Goal: Task Accomplishment & Management: Manage account settings

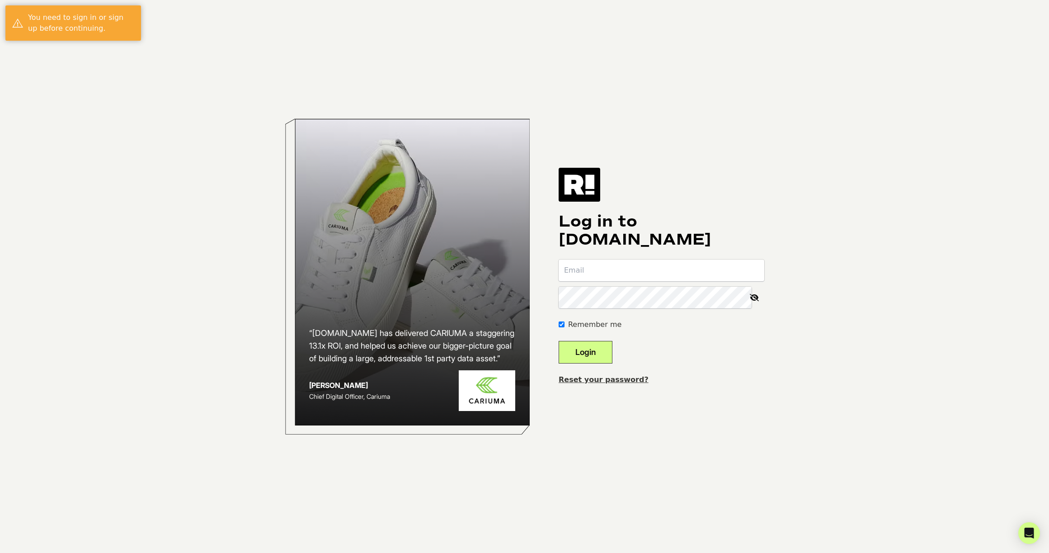
type input "[PERSON_NAME][EMAIL_ADDRESS][DOMAIN_NAME]"
click at [604, 347] on button "Login" at bounding box center [586, 352] width 54 height 23
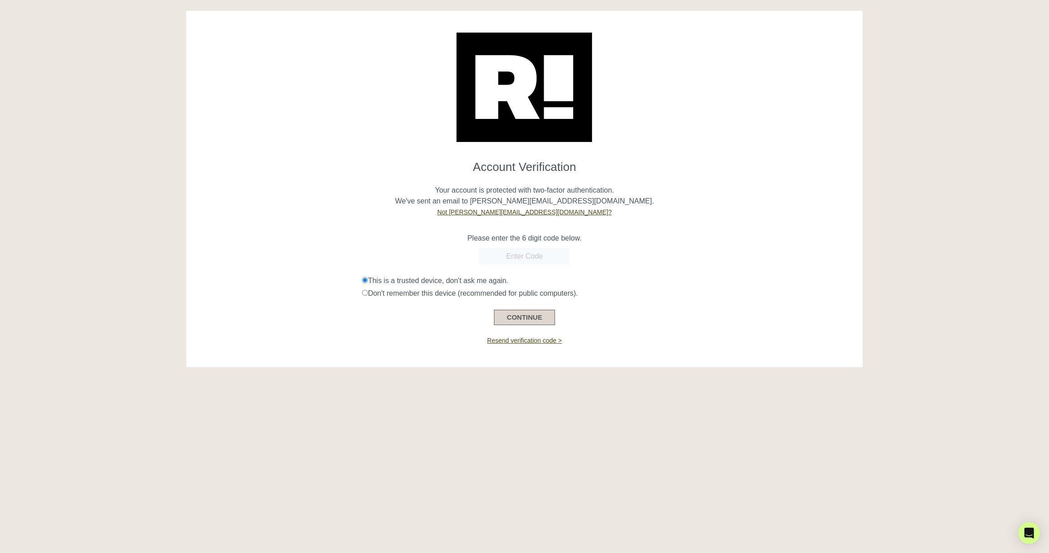
click at [534, 320] on button "CONTINUE" at bounding box center [524, 317] width 61 height 15
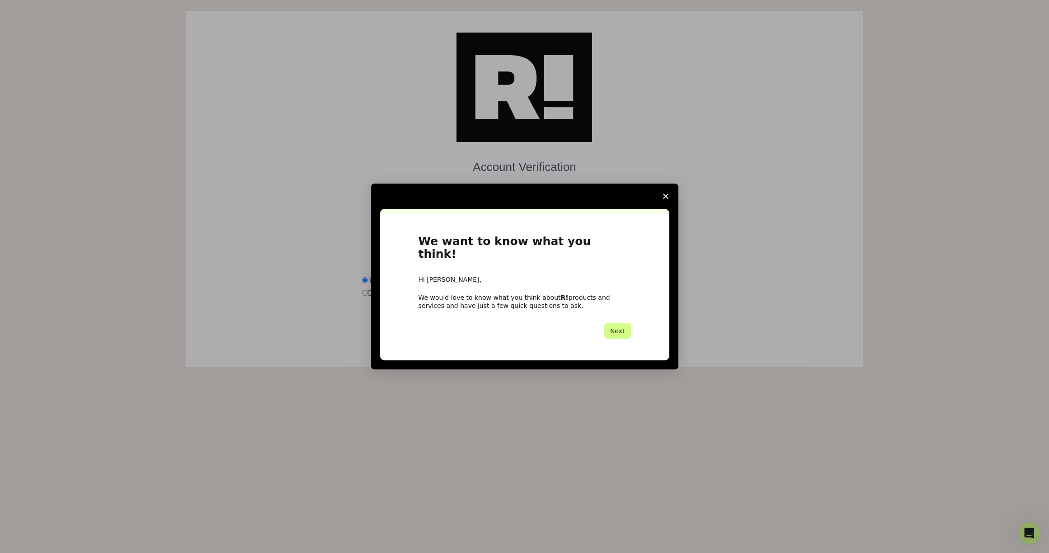
click at [664, 199] on polygon "Close survey" at bounding box center [665, 195] width 5 height 5
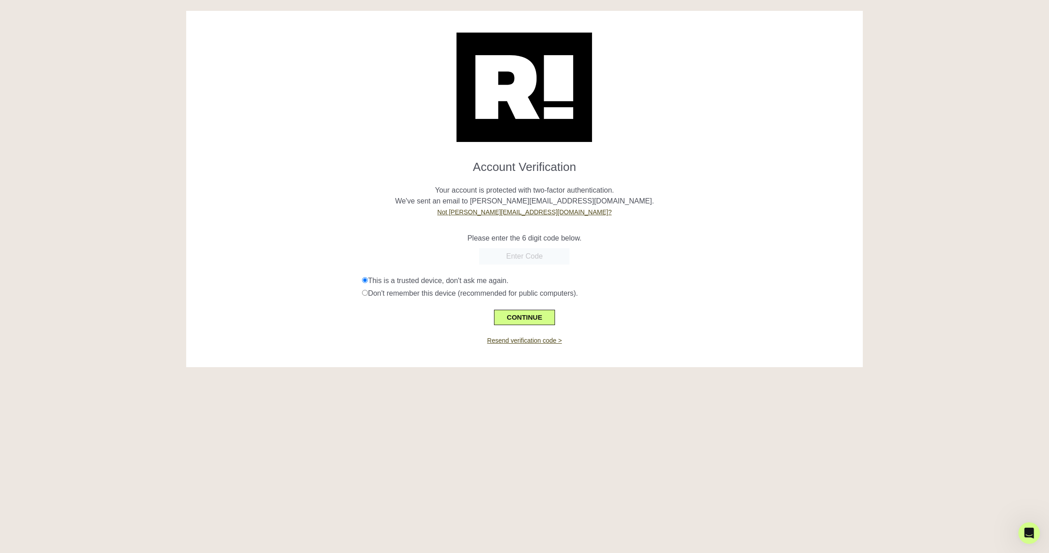
click at [528, 255] on input "text" at bounding box center [524, 256] width 90 height 16
paste input "276262"
type input "276262"
click at [526, 311] on button "CONTINUE" at bounding box center [524, 317] width 61 height 15
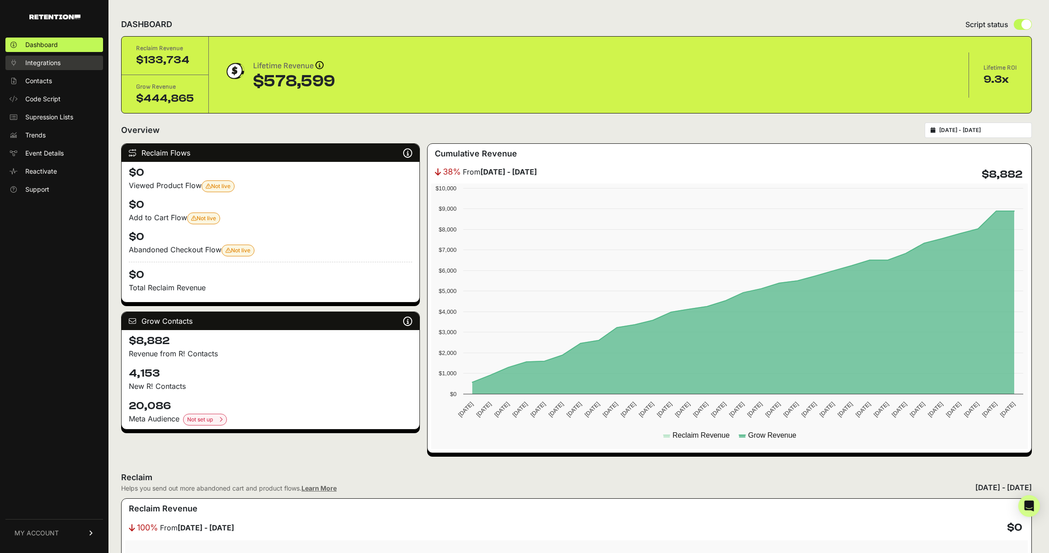
click at [48, 61] on span "Integrations" at bounding box center [42, 62] width 35 height 9
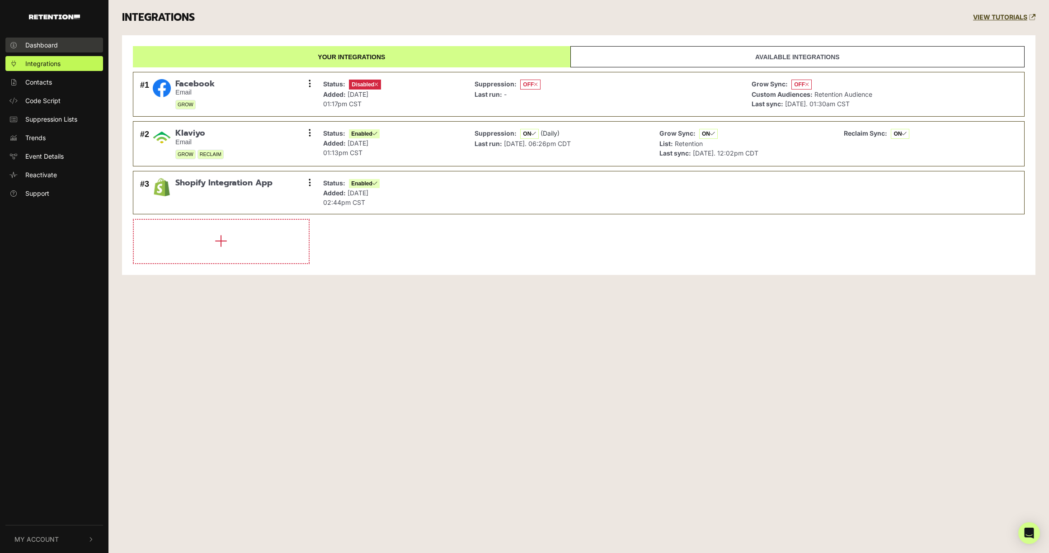
click at [41, 40] on span "Dashboard" at bounding box center [41, 44] width 33 height 9
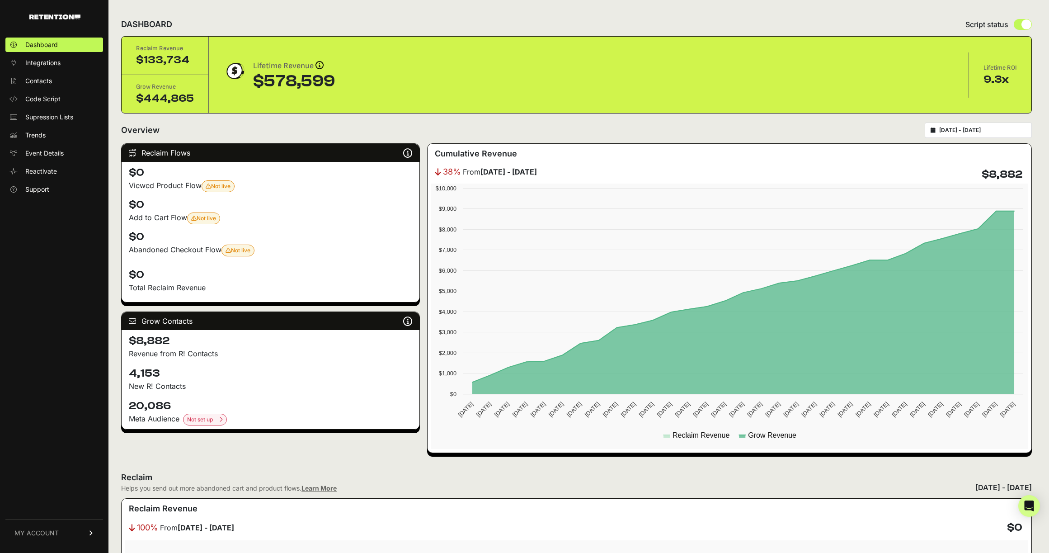
click at [962, 128] on input "2025-08-27 - 2025-09-26" at bounding box center [982, 130] width 87 height 7
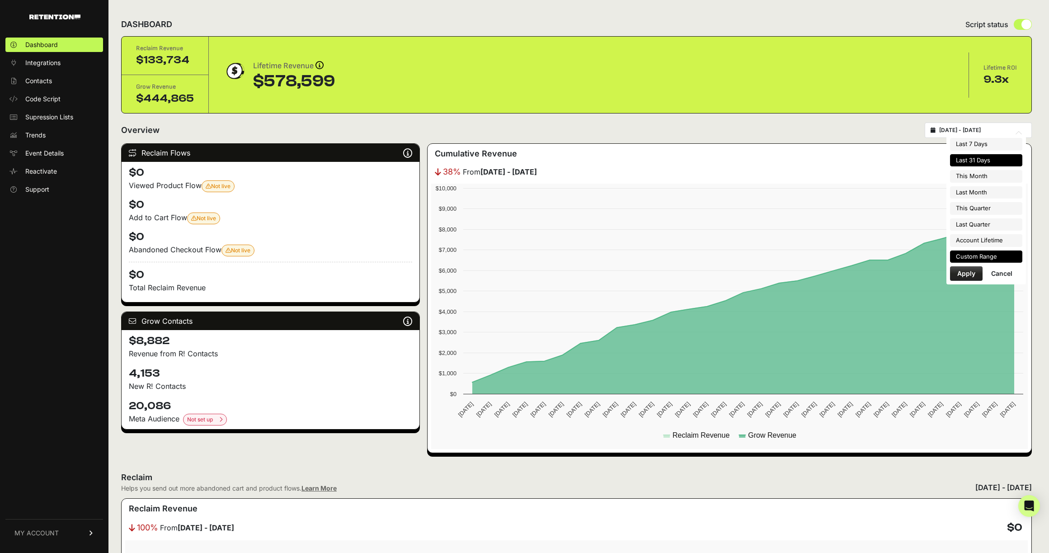
click at [984, 260] on li "Custom Range" at bounding box center [986, 256] width 72 height 13
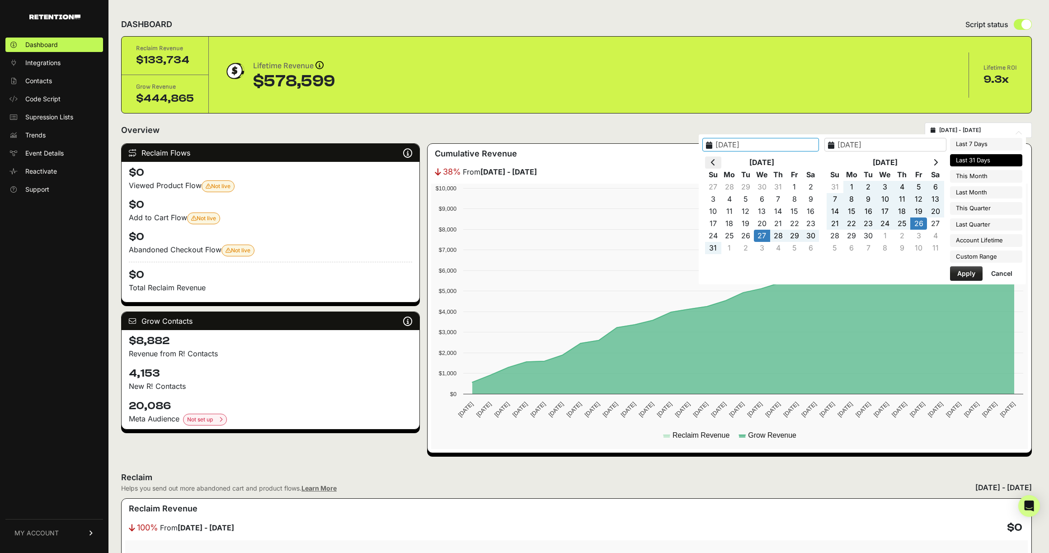
click at [721, 161] on th at bounding box center [713, 162] width 16 height 12
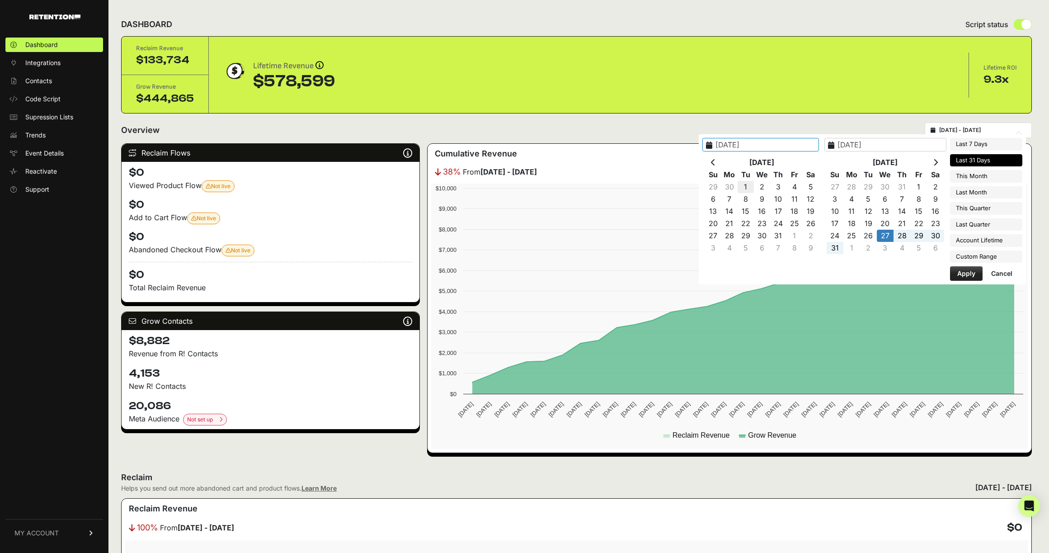
type input "2025-07-01"
click at [937, 162] on icon at bounding box center [935, 162] width 5 height 7
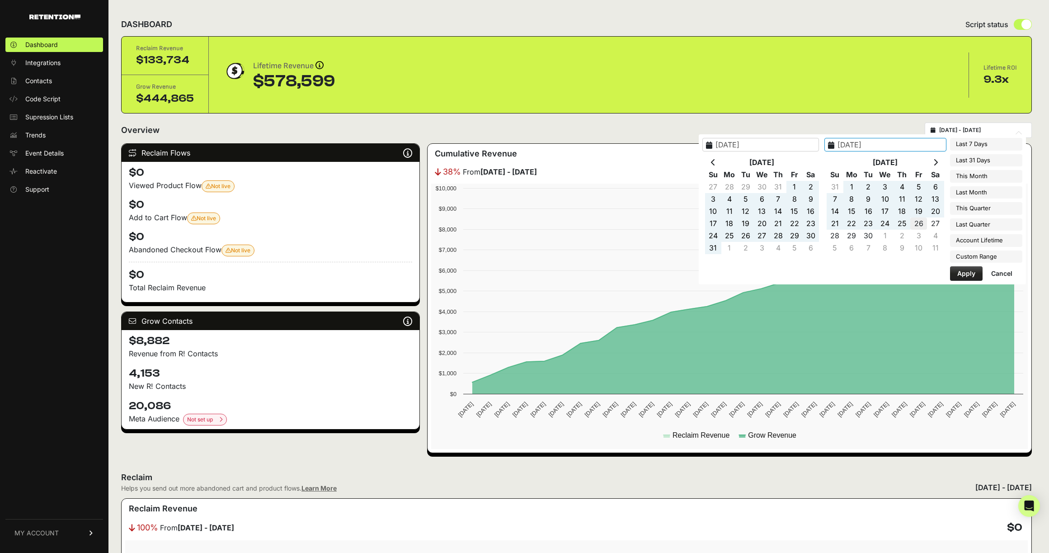
type input "2025-09-26"
type input "2025-07-01"
click at [966, 274] on button "Apply" at bounding box center [966, 273] width 33 height 14
type input "2025-07-01 - 2025-09-26"
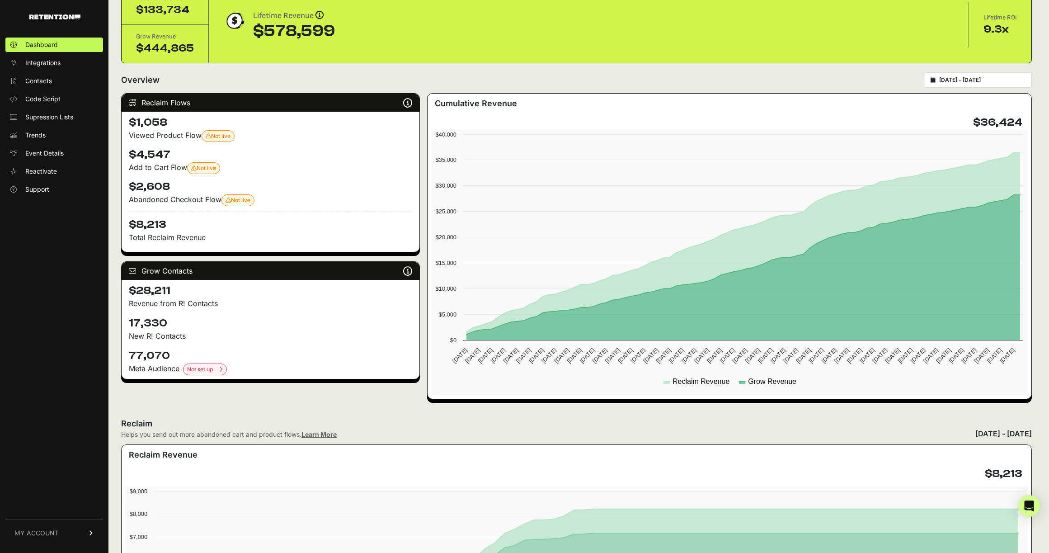
scroll to position [50, 0]
click at [226, 140] on div "Not live Your 'Browse Abandonment - Retention' flow is not set to the live stat…" at bounding box center [218, 136] width 25 height 7
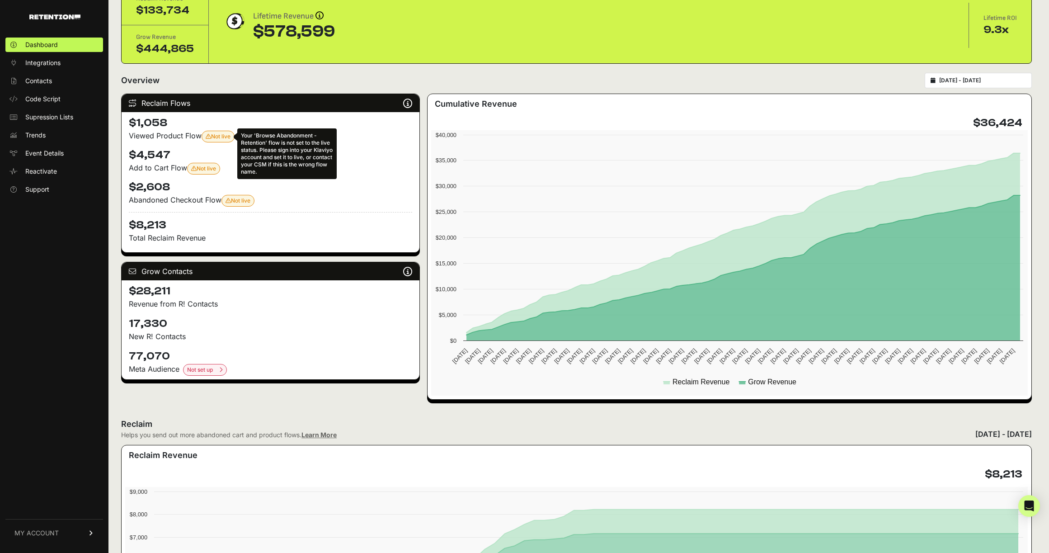
click at [216, 135] on span "Not live Your 'Browse Abandonment - Retention' flow is not set to the live stat…" at bounding box center [218, 136] width 25 height 7
click at [235, 87] on div "Overview [DATE] - [DATE]" at bounding box center [576, 80] width 911 height 15
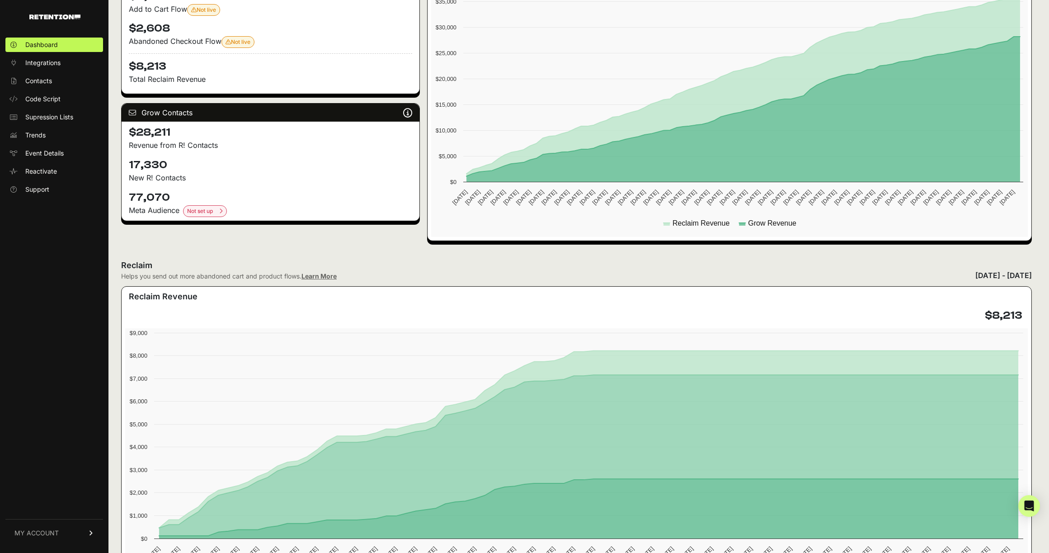
scroll to position [0, 0]
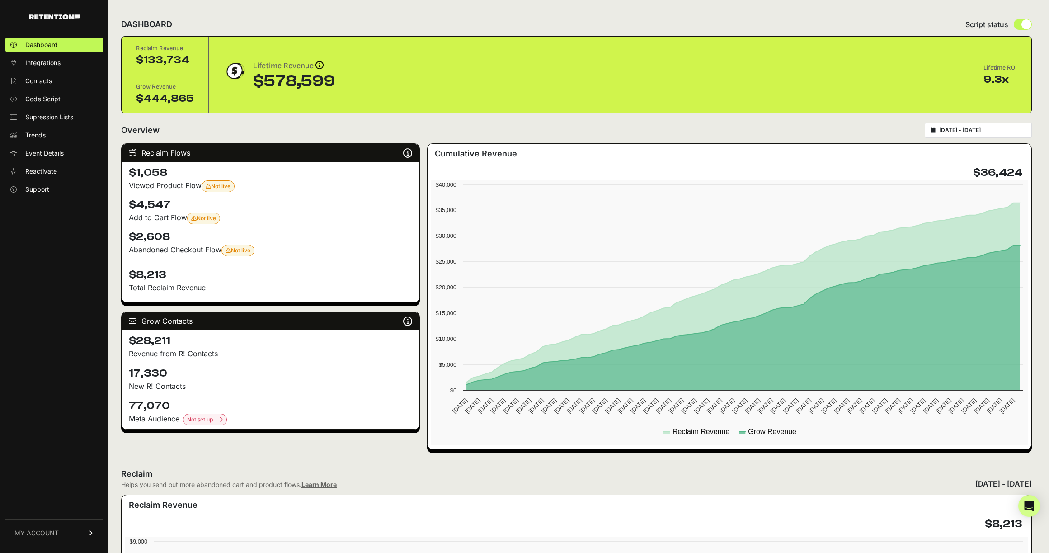
click at [37, 535] on span "MY ACCOUNT" at bounding box center [36, 532] width 44 height 9
click at [57, 454] on link "Account Details" at bounding box center [54, 448] width 98 height 14
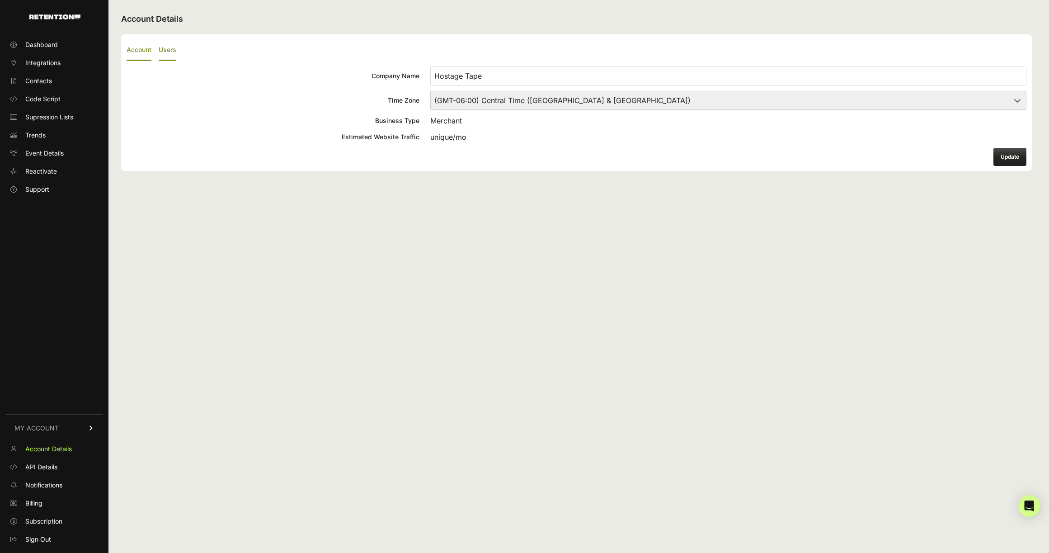
click at [170, 54] on label "Users" at bounding box center [168, 50] width 18 height 21
click at [0, 0] on input "Users" at bounding box center [0, 0] width 0 height 0
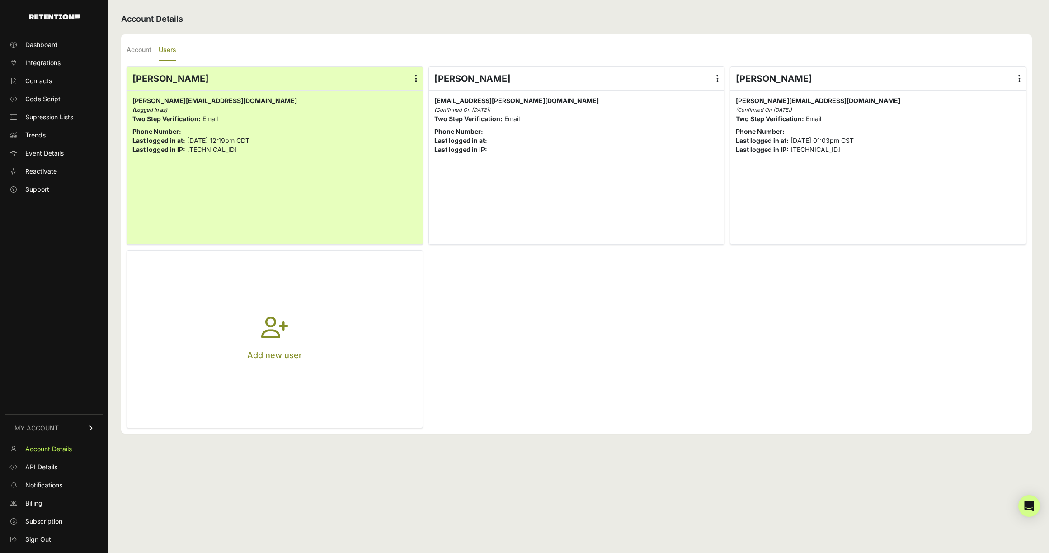
click at [719, 82] on label at bounding box center [717, 78] width 13 height 23
click at [0, 0] on input "radio" at bounding box center [0, 0] width 0 height 0
click at [688, 153] on link "Delete" at bounding box center [691, 151] width 69 height 16
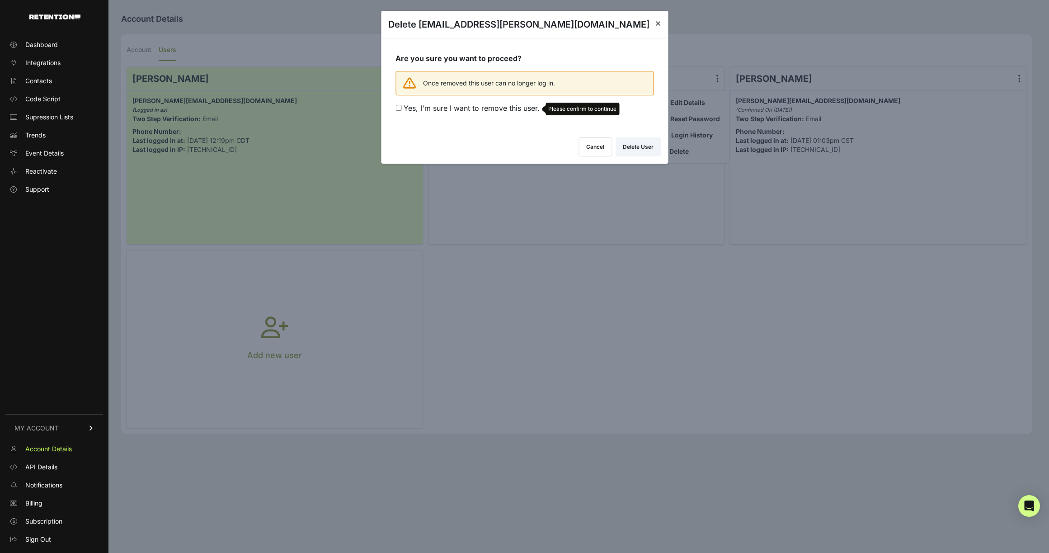
click at [498, 106] on span "Yes, I'm sure I want to remove this user." at bounding box center [472, 107] width 136 height 9
click at [401, 106] on input "Yes, I'm sure I want to remove this user. Please confirm to continue" at bounding box center [398, 108] width 6 height 6
checkbox input "true"
click at [625, 148] on button "Delete User" at bounding box center [637, 145] width 45 height 19
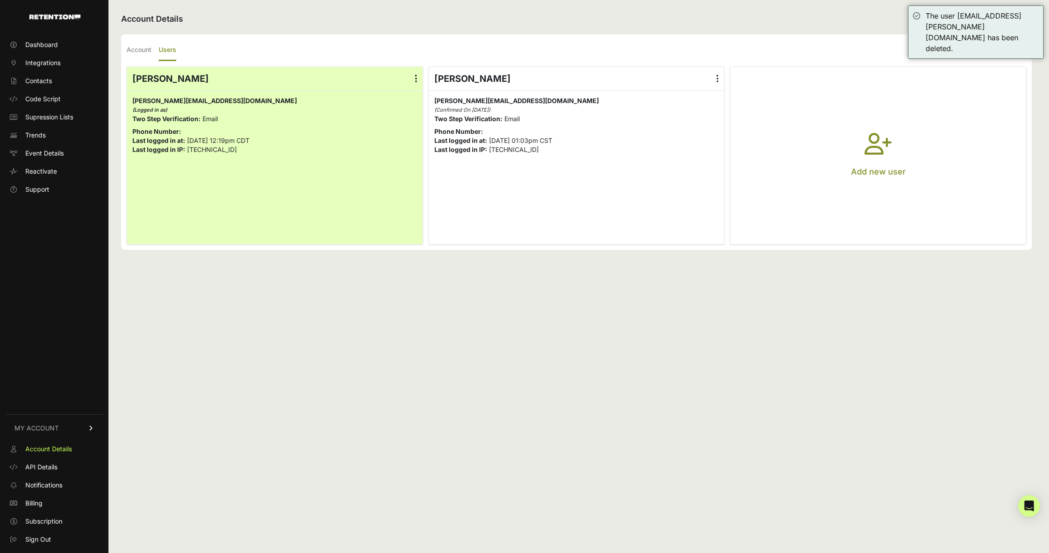
click at [720, 78] on label at bounding box center [717, 78] width 13 height 23
click at [0, 0] on input "radio" at bounding box center [0, 0] width 0 height 0
click at [697, 146] on link "Delete" at bounding box center [691, 151] width 69 height 16
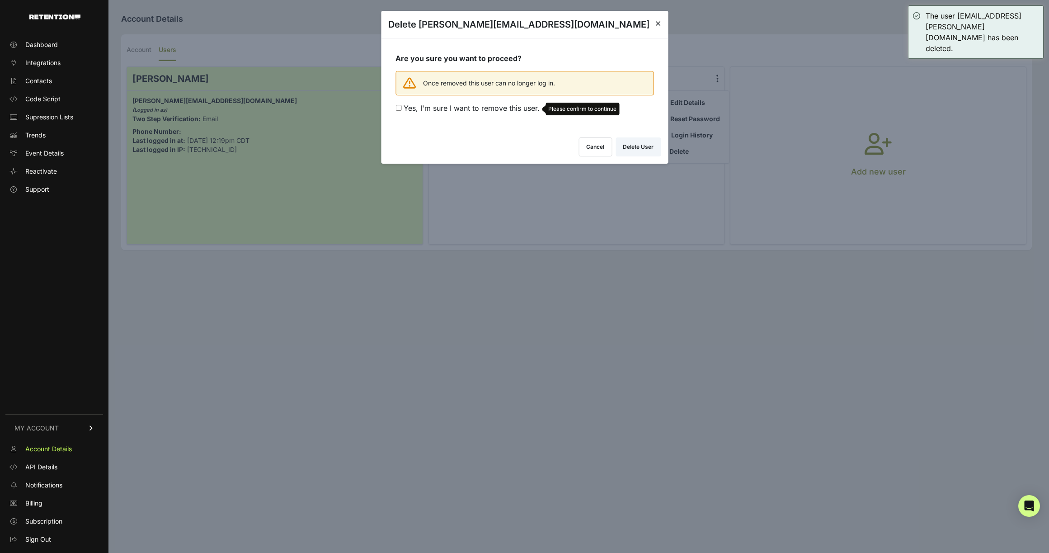
click at [507, 104] on span "Yes, I'm sure I want to remove this user." at bounding box center [472, 107] width 136 height 9
click at [401, 105] on input "Yes, I'm sure I want to remove this user. Please confirm to continue" at bounding box center [398, 108] width 6 height 6
checkbox input "true"
click at [622, 145] on button "Delete User" at bounding box center [637, 145] width 45 height 19
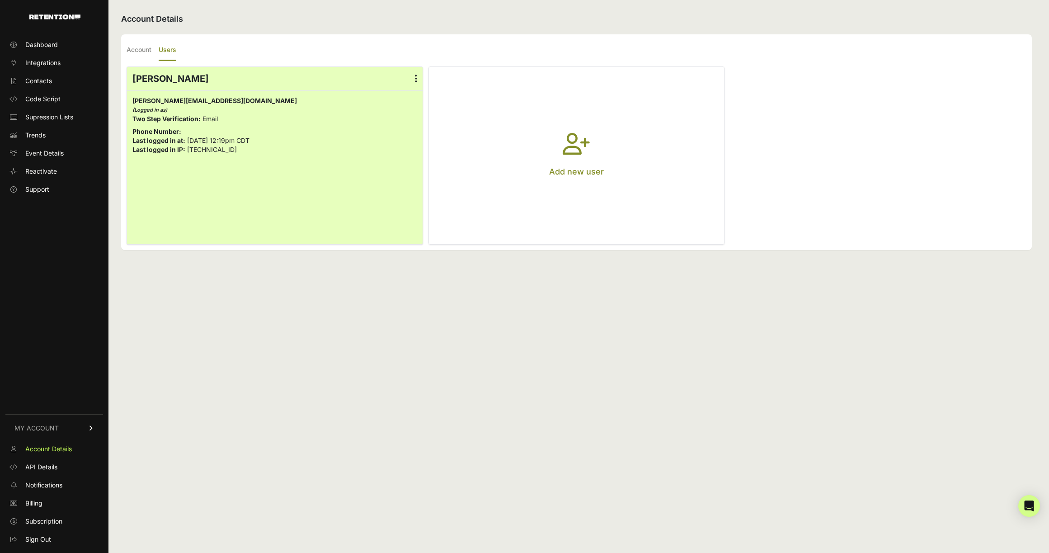
click at [576, 140] on icon "button" at bounding box center [576, 149] width 27 height 33
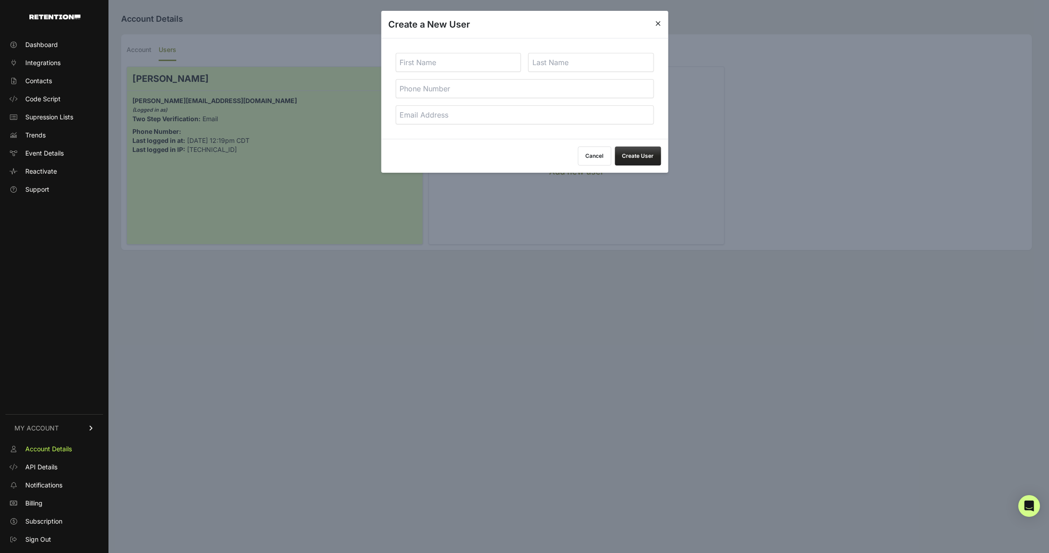
click at [473, 59] on input "text" at bounding box center [458, 62] width 126 height 19
type input "Konrad"
type input "W"
click at [443, 114] on input "email" at bounding box center [524, 114] width 258 height 19
paste input "konrad@ventivemail.com"
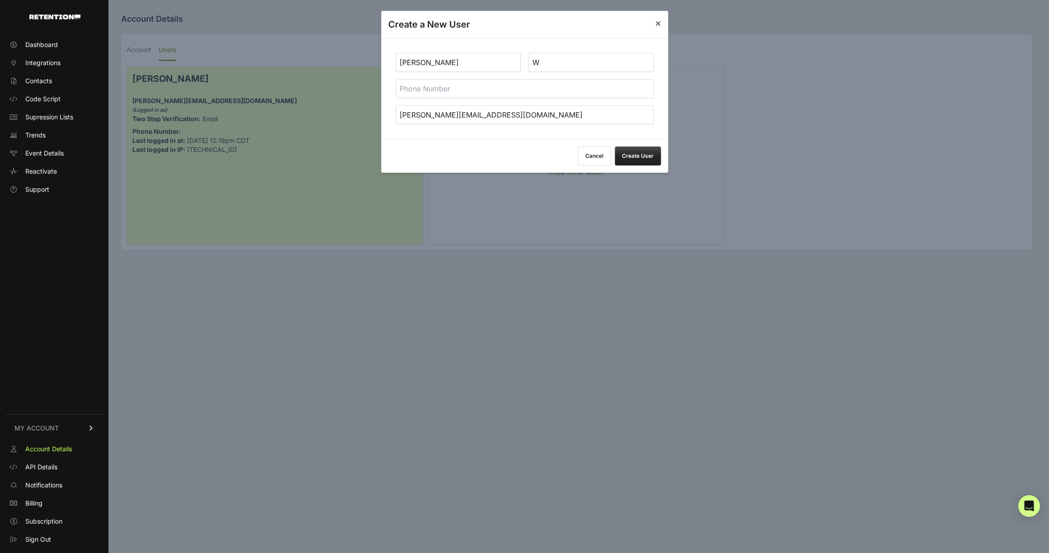
type input "konrad@ventivemail.com"
click at [625, 154] on button "Create User" at bounding box center [638, 155] width 46 height 19
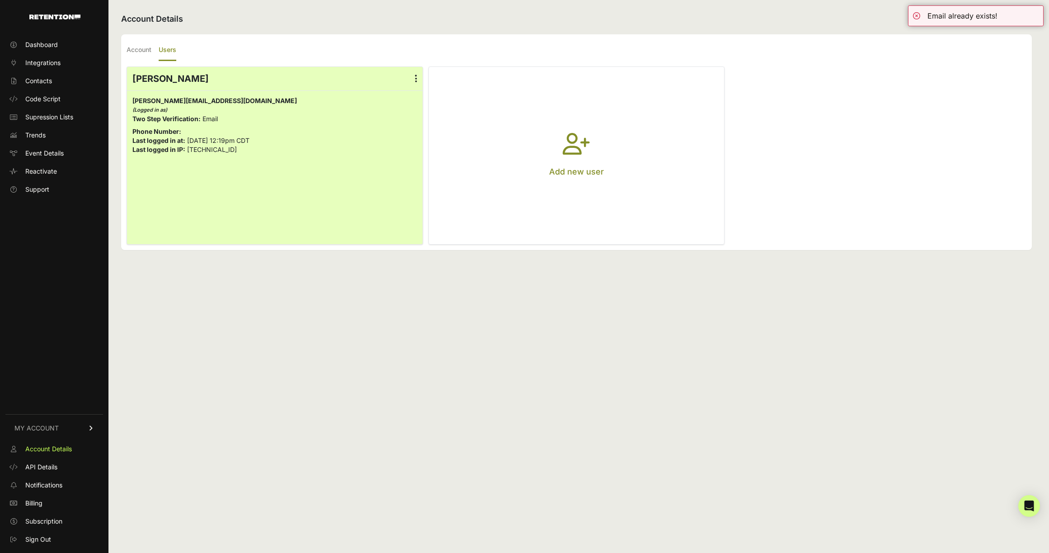
click at [452, 404] on div "Account Details Account Users Company Name Hostage Tape Time Zone (GMT-10:00) […" at bounding box center [576, 276] width 936 height 553
click at [134, 47] on label "Account" at bounding box center [139, 50] width 25 height 21
click at [0, 0] on input "Account" at bounding box center [0, 0] width 0 height 0
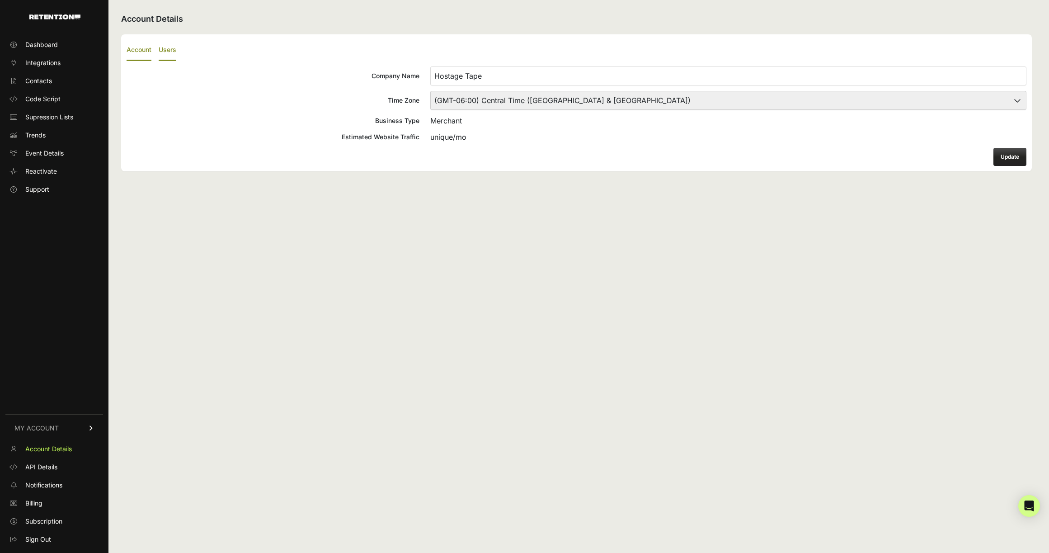
click at [176, 53] on label "Users" at bounding box center [168, 50] width 18 height 21
click at [0, 0] on input "Users" at bounding box center [0, 0] width 0 height 0
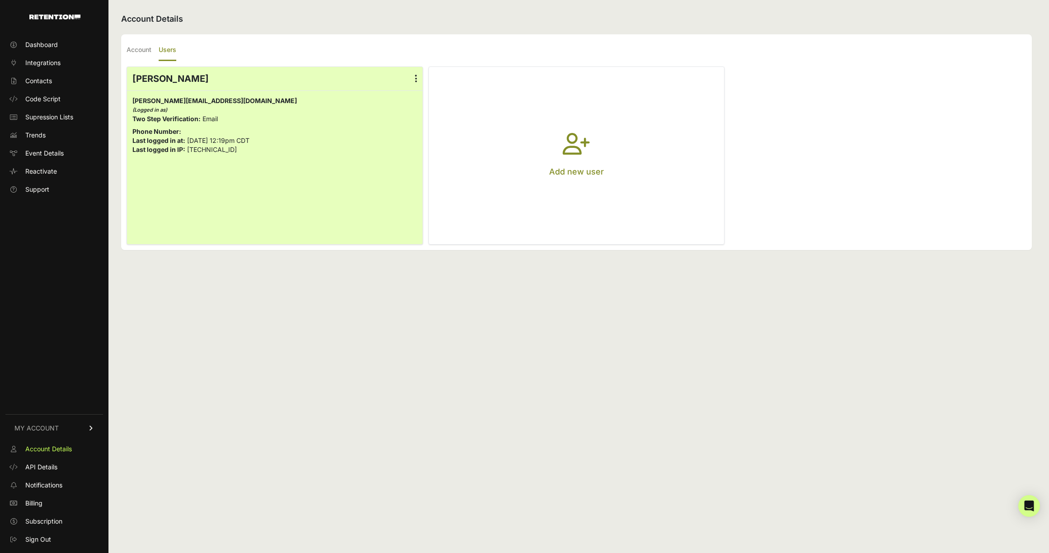
click at [592, 146] on button "Add new user" at bounding box center [577, 155] width 296 height 177
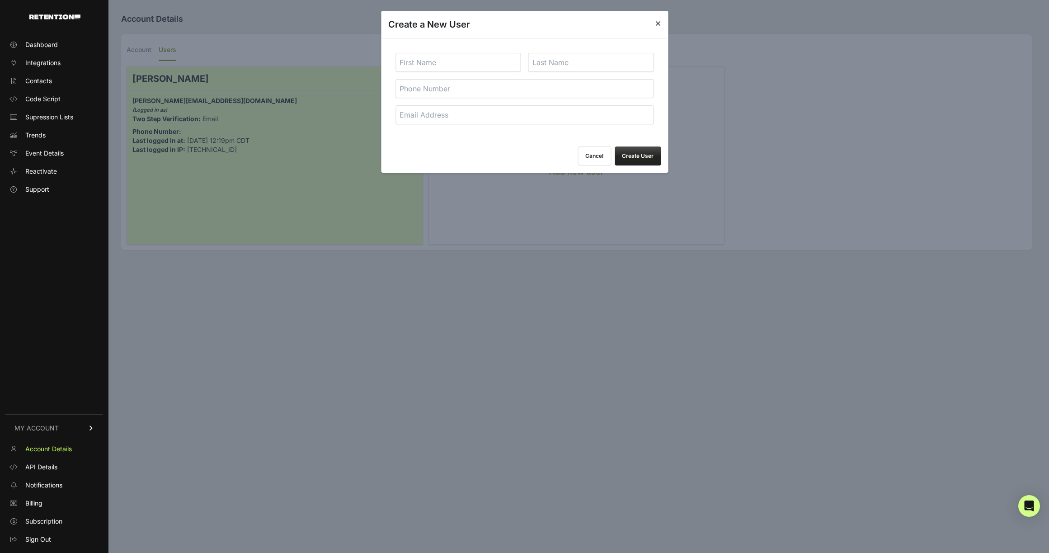
click at [508, 112] on input "email" at bounding box center [524, 114] width 258 height 19
paste input "konrad@ventivemail.com"
type input "konrad@ventivemail.com"
click at [441, 64] on input "text" at bounding box center [458, 62] width 126 height 19
type input "Konrad"
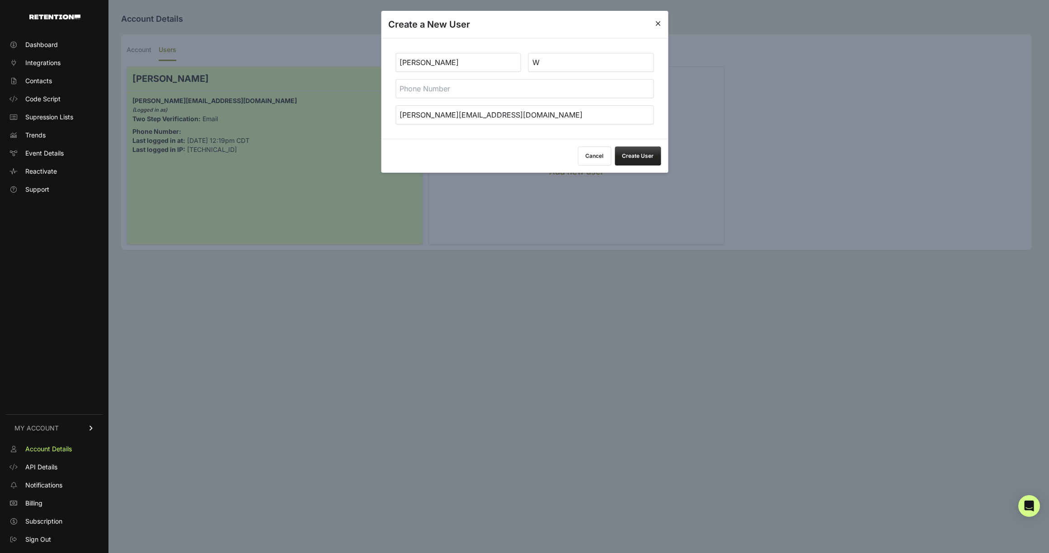
type input "W"
click at [624, 155] on button "Create User" at bounding box center [638, 155] width 46 height 19
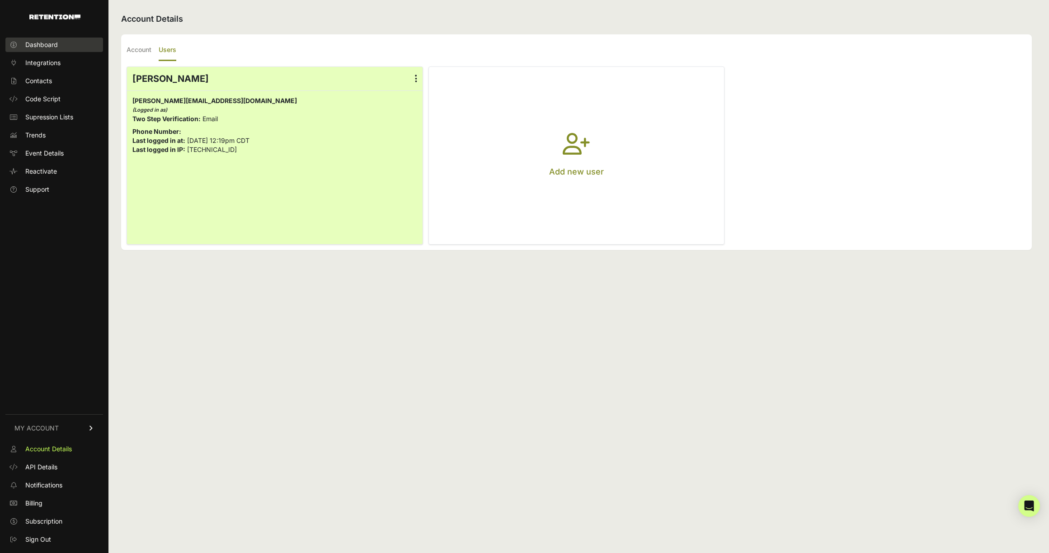
click at [50, 50] on link "Dashboard" at bounding box center [54, 45] width 98 height 14
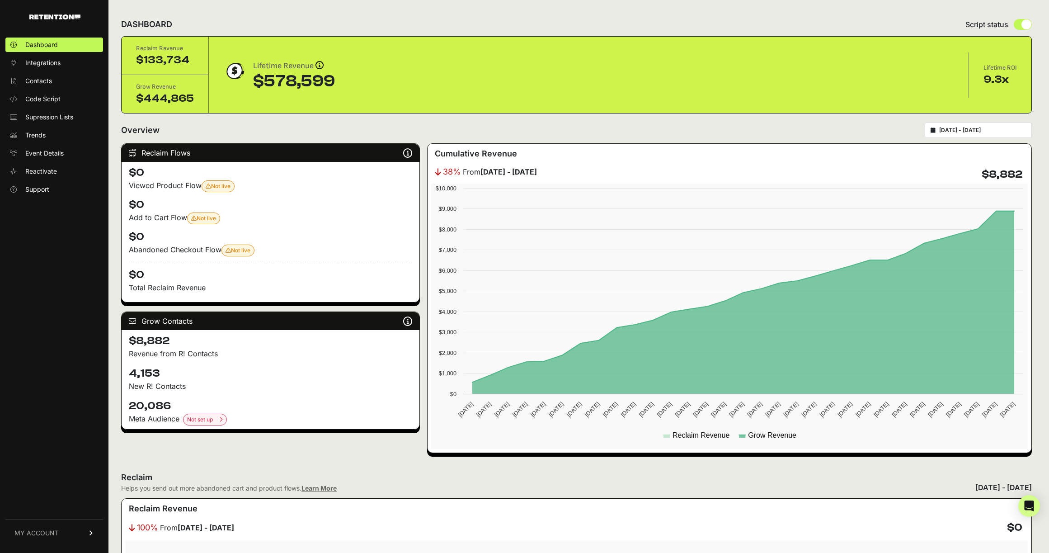
click at [41, 62] on span "Integrations" at bounding box center [42, 62] width 35 height 9
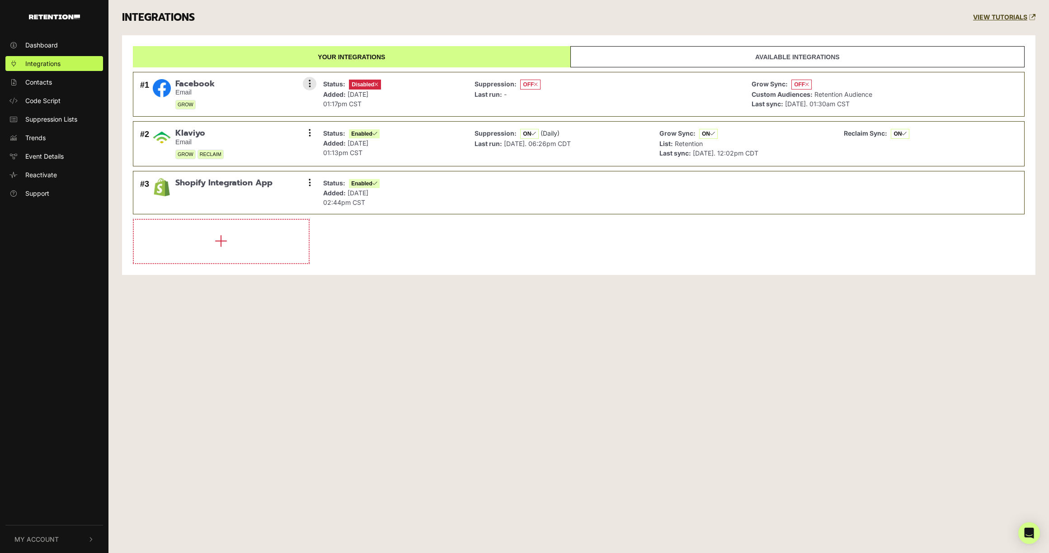
click at [258, 99] on div "#1 Facebook Email GROW Settings Sync History Enable Remove" at bounding box center [226, 94] width 176 height 35
click at [613, 54] on link "Available integrations" at bounding box center [797, 56] width 454 height 21
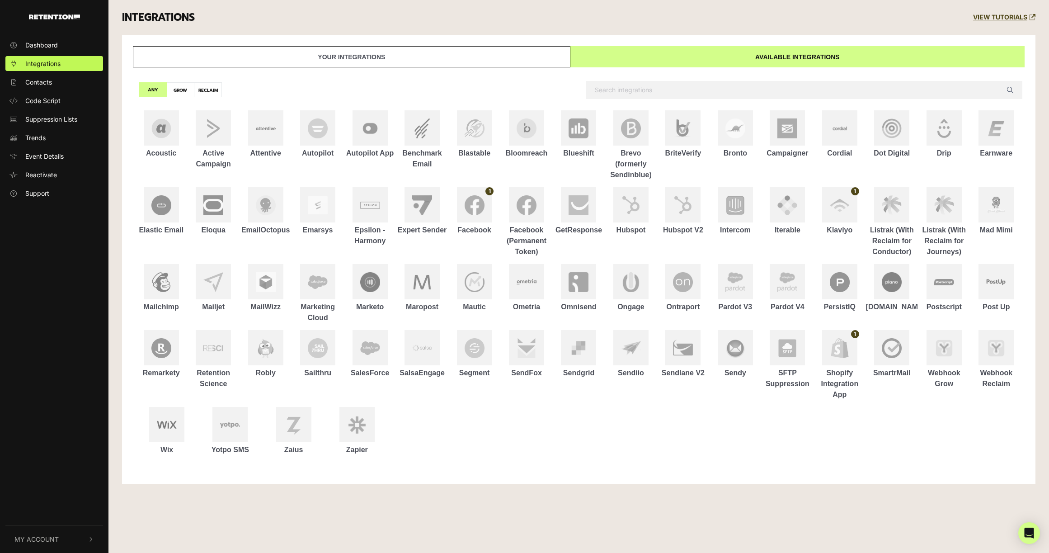
click at [465, 55] on link "Your integrations" at bounding box center [351, 56] width 437 height 21
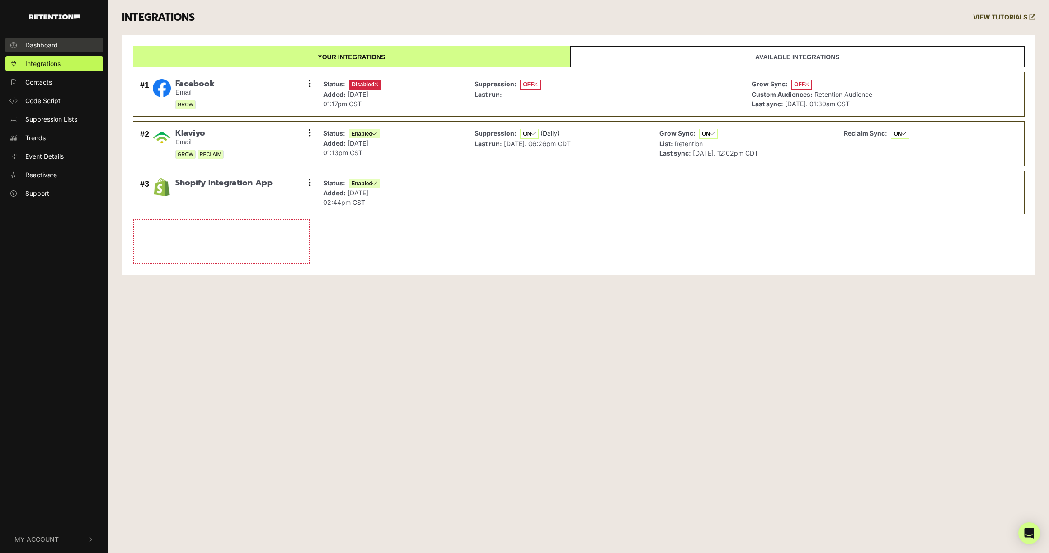
click at [40, 49] on span "Dashboard" at bounding box center [41, 44] width 33 height 9
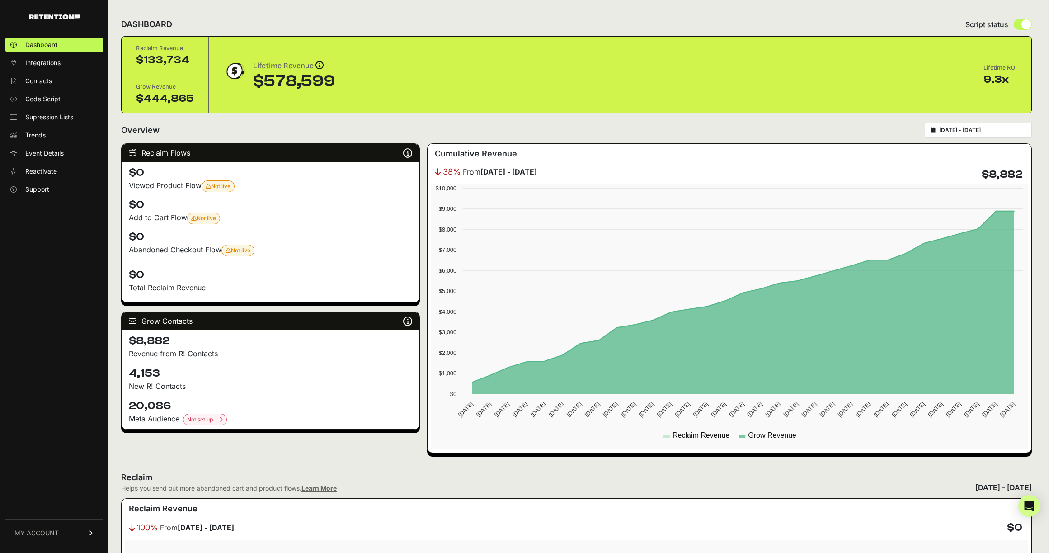
click at [12, 281] on div "Dashboard Integrations Contacts Code Script Supression Lists Trends Event Detai…" at bounding box center [54, 289] width 108 height 523
click at [408, 147] on div "Reclaim identifies your known audience when your ESP can't (due to expired cook…" at bounding box center [407, 152] width 9 height 11
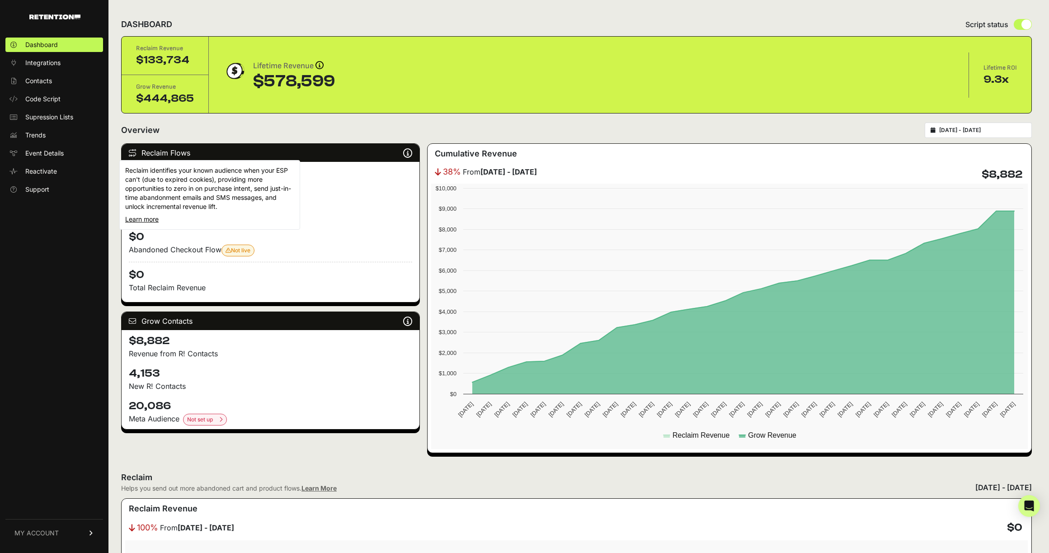
click at [408, 153] on icon at bounding box center [407, 153] width 9 height 0
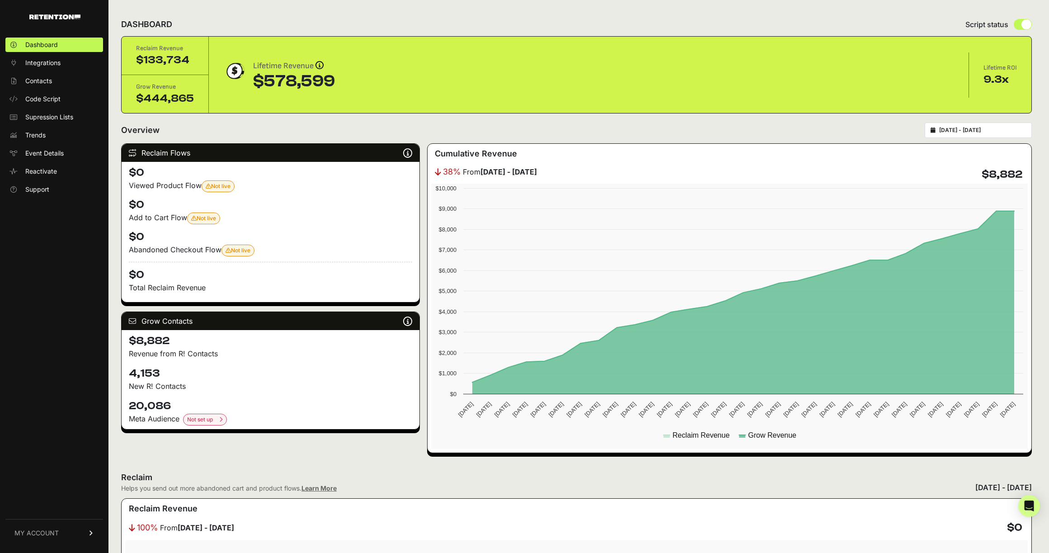
click at [375, 131] on div "Overview [DATE] - [DATE]" at bounding box center [576, 129] width 911 height 15
click at [1025, 507] on icon "Open Intercom Messenger" at bounding box center [1028, 506] width 10 height 12
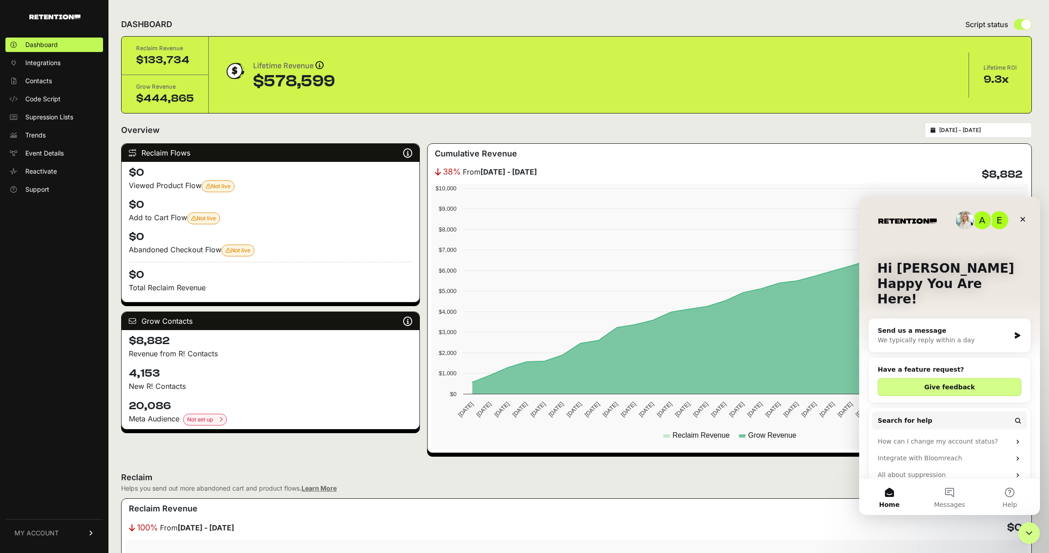
click at [916, 335] on div "We typically reply within a day" at bounding box center [944, 339] width 132 height 9
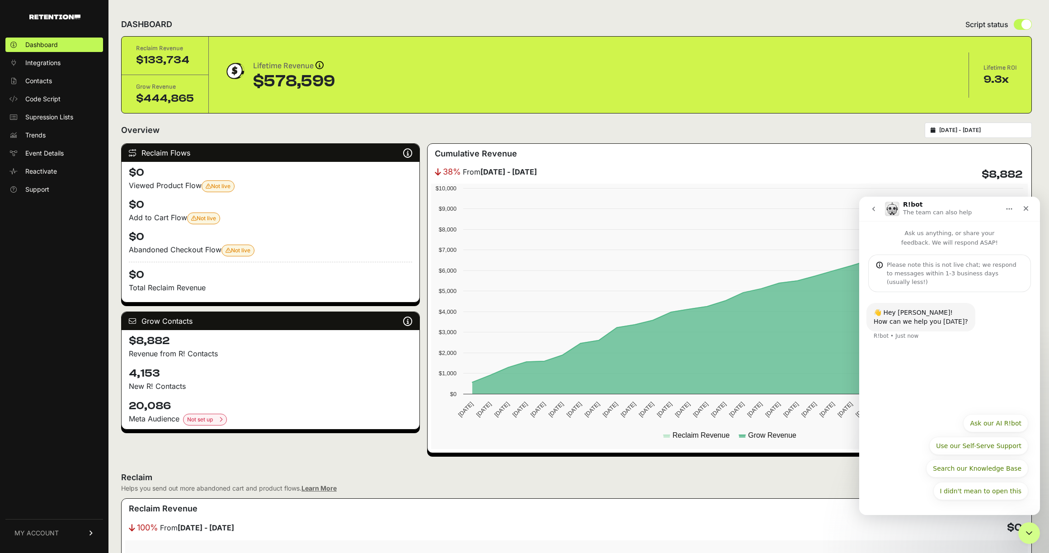
click at [902, 380] on div "👋 Hey [PERSON_NAME]! How can we help you [DATE]? R!bot • Just now" at bounding box center [949, 350] width 181 height 116
click at [983, 419] on button "Ask our AI R!bot" at bounding box center [995, 423] width 65 height 18
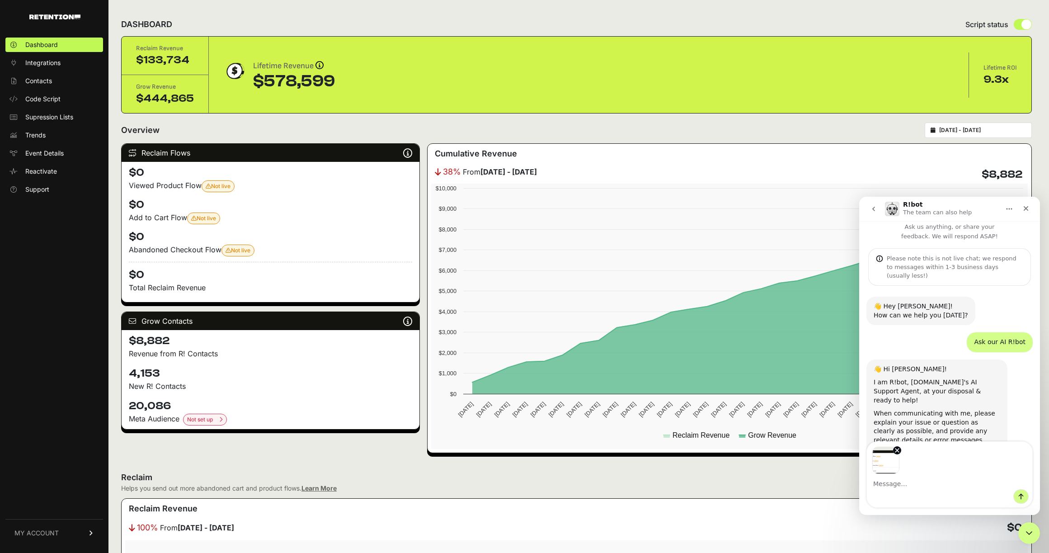
scroll to position [38, 0]
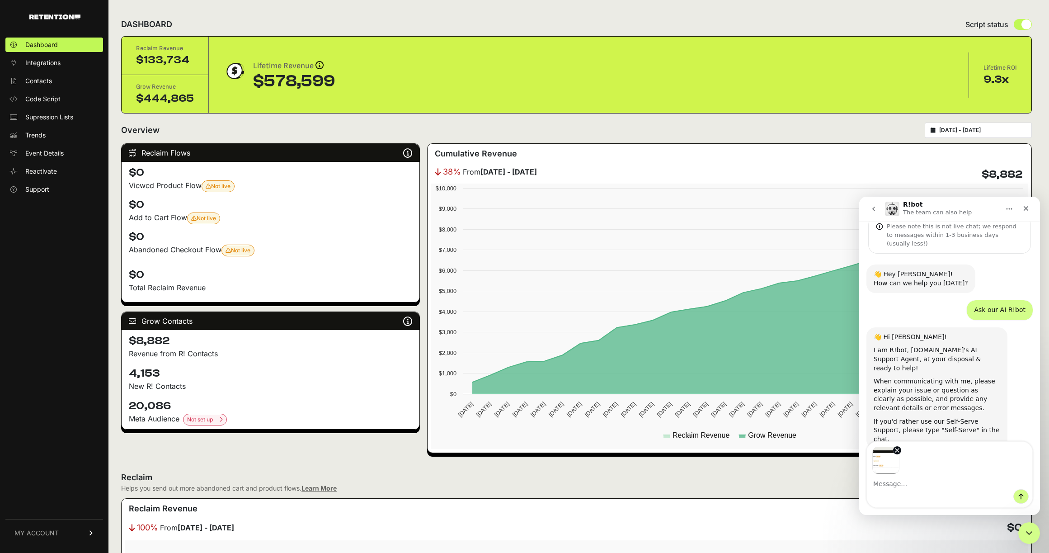
click at [955, 482] on textarea "Message…" at bounding box center [949, 481] width 165 height 15
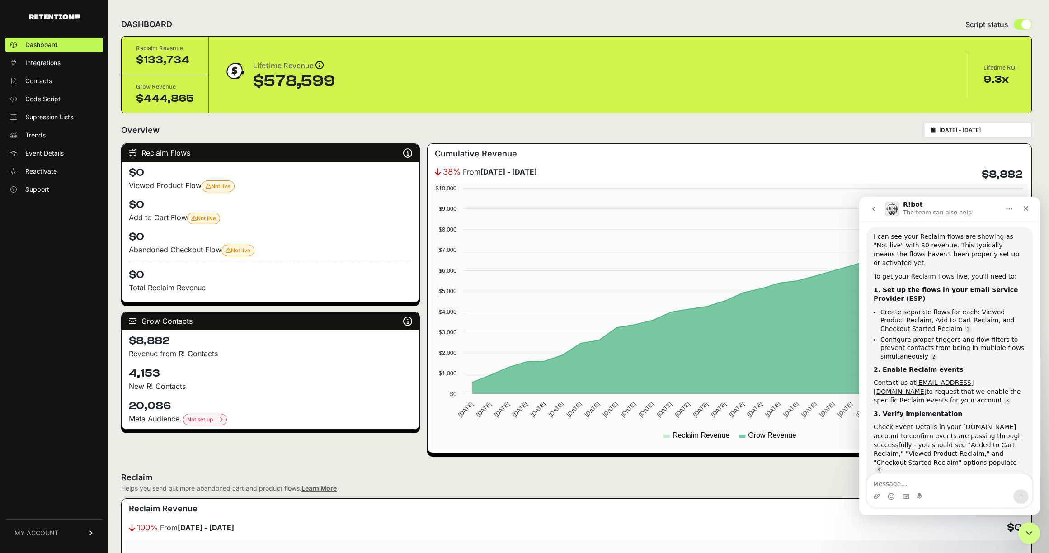
scroll to position [368, 0]
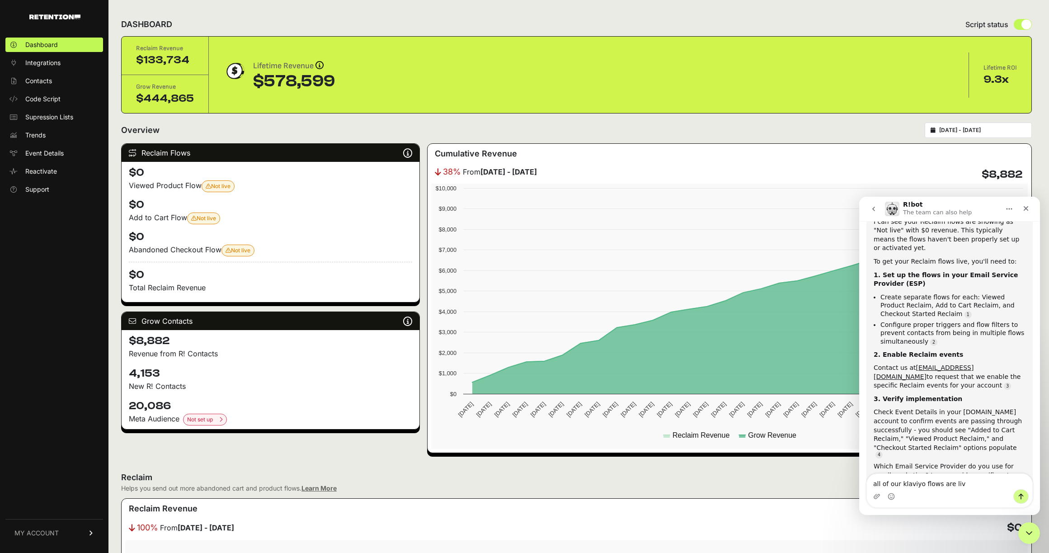
type textarea "all of our klaviyo flows are live"
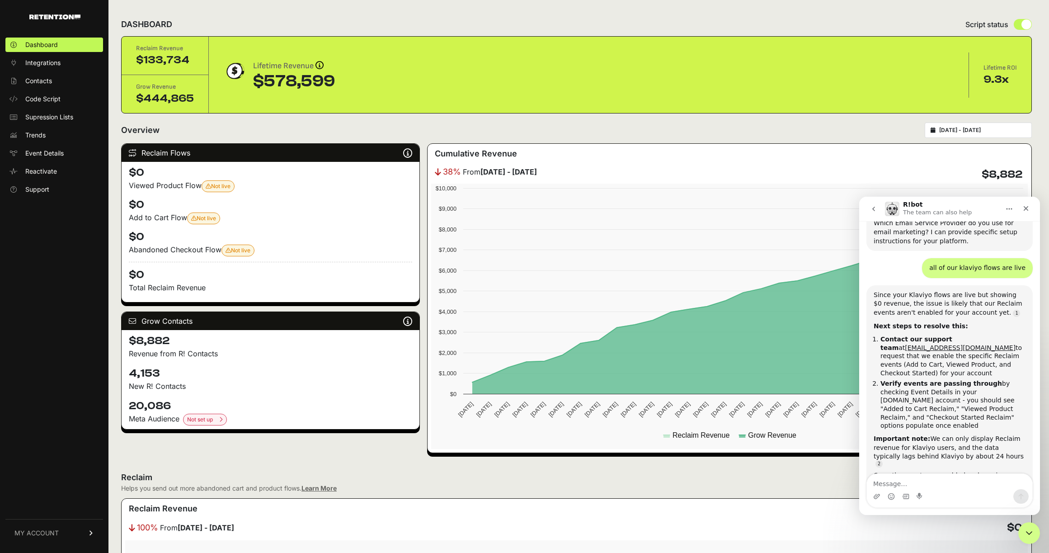
scroll to position [618, 0]
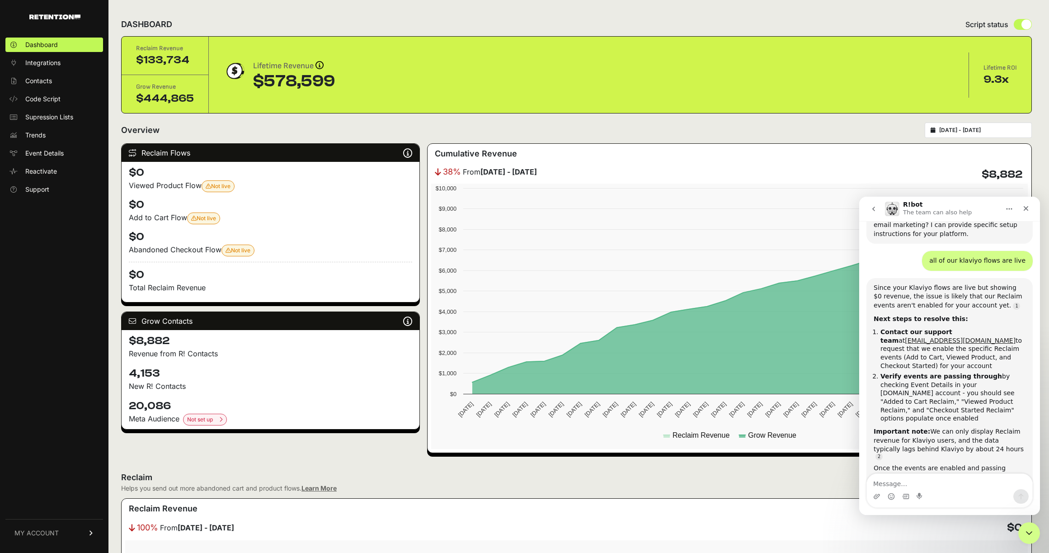
click at [913, 337] on link "[EMAIL_ADDRESS][DOMAIN_NAME]" at bounding box center [960, 340] width 111 height 7
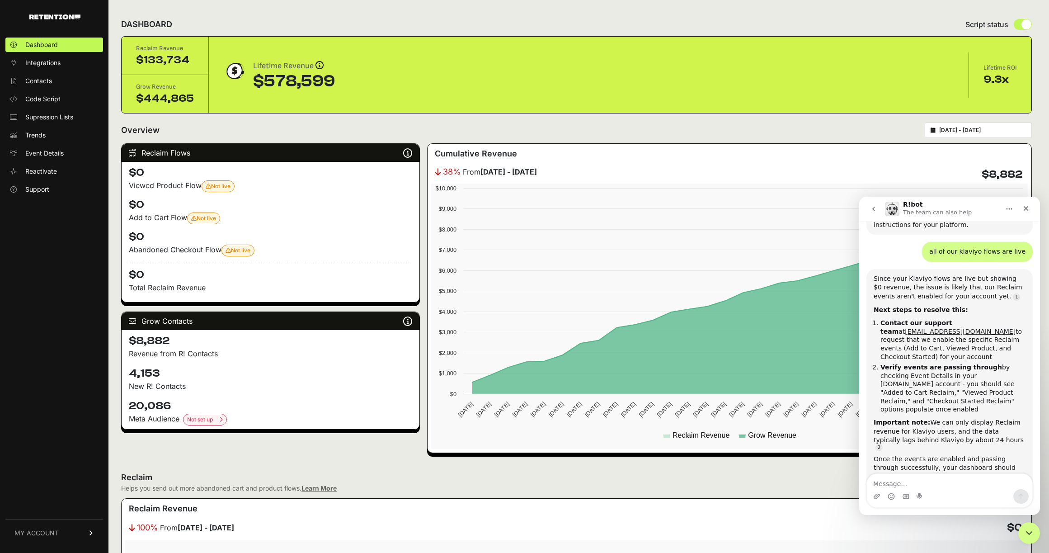
click at [20, 240] on div "Dashboard Integrations Contacts Code Script Supression Lists Trends Event Detai…" at bounding box center [54, 289] width 108 height 523
click at [37, 102] on span "Code Script" at bounding box center [42, 98] width 35 height 9
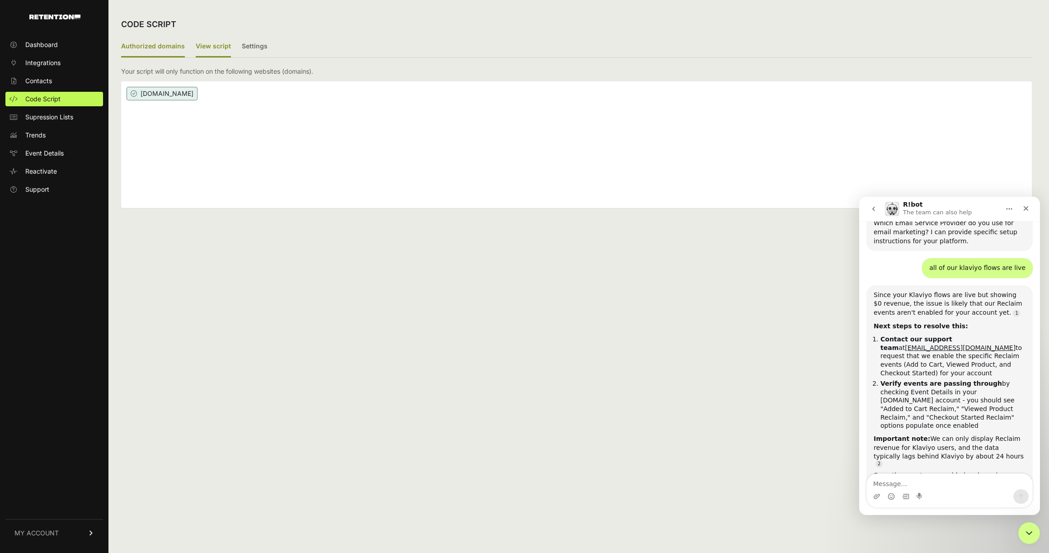
scroll to position [618, 0]
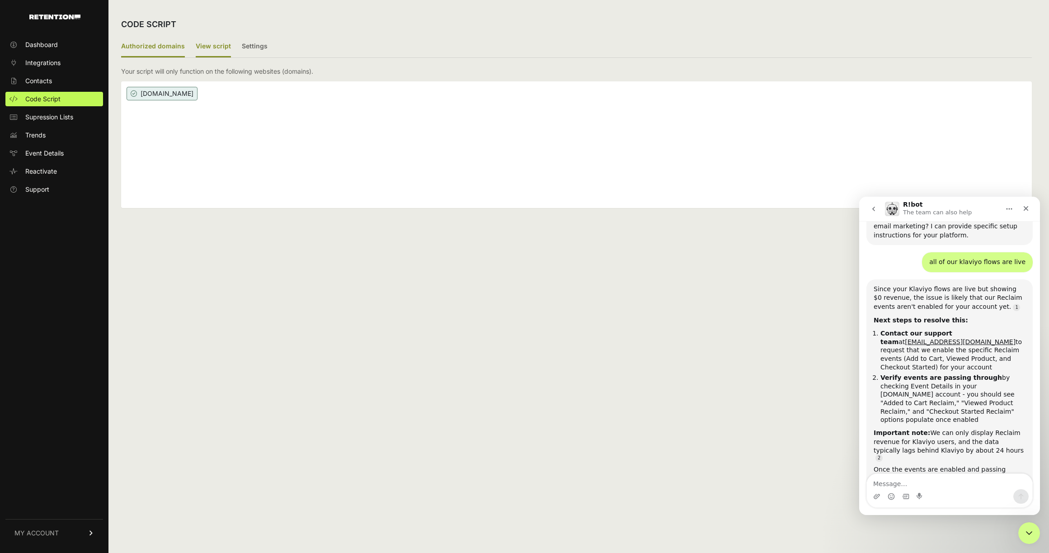
click at [208, 45] on label "View script" at bounding box center [213, 46] width 35 height 21
click at [0, 0] on input "View script" at bounding box center [0, 0] width 0 height 0
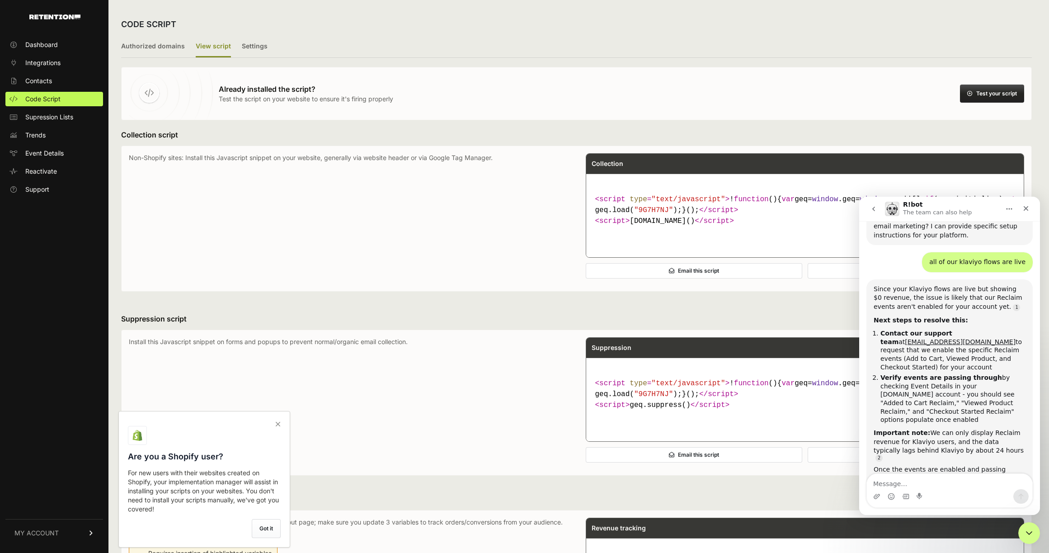
click at [978, 96] on button "Test your script" at bounding box center [992, 93] width 64 height 18
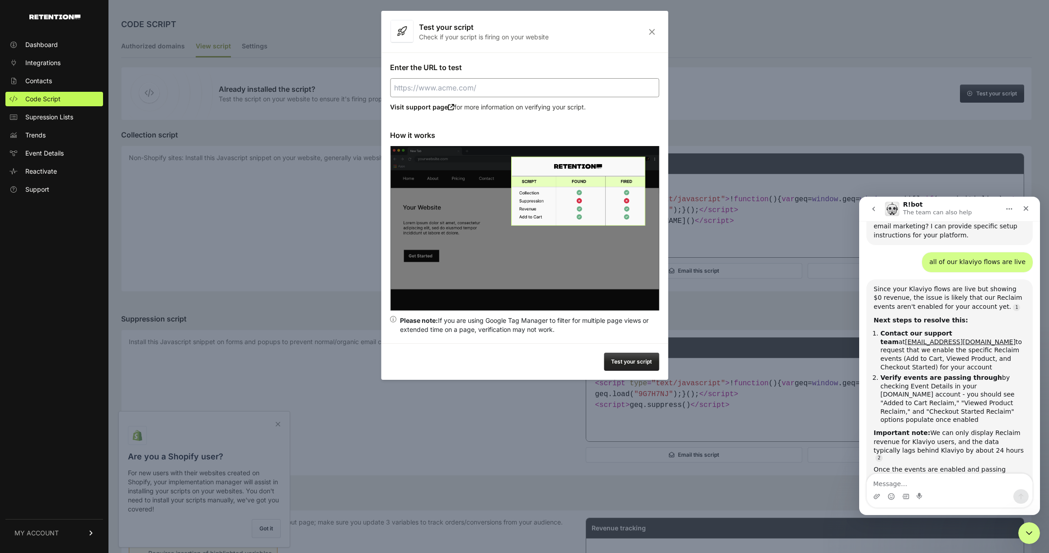
click at [486, 94] on input "Enter the URL to test" at bounding box center [524, 87] width 269 height 19
click at [619, 358] on button "Test your script" at bounding box center [631, 361] width 55 height 18
type input "https://hostagetape.com"
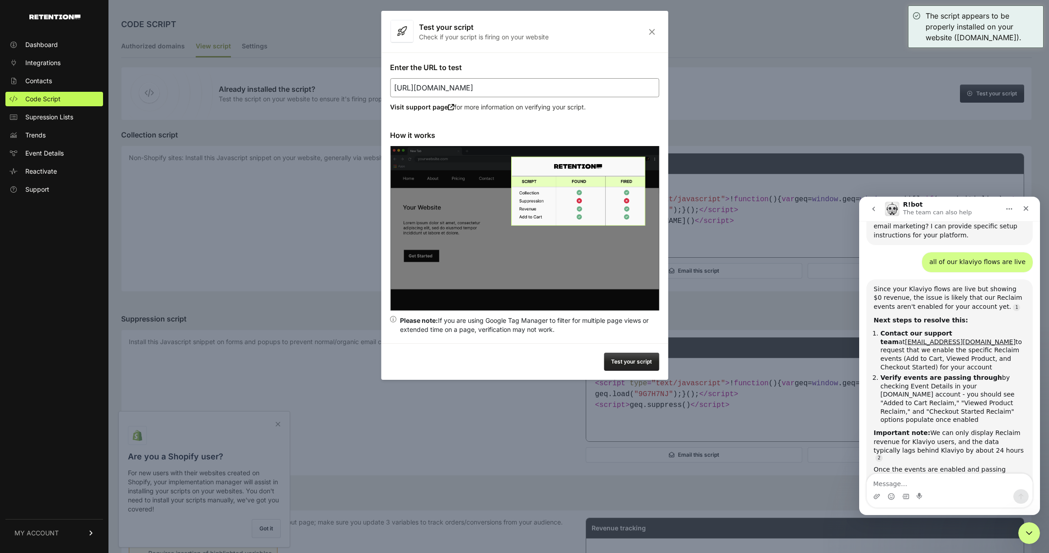
click at [651, 31] on icon "Close" at bounding box center [652, 32] width 14 height 8
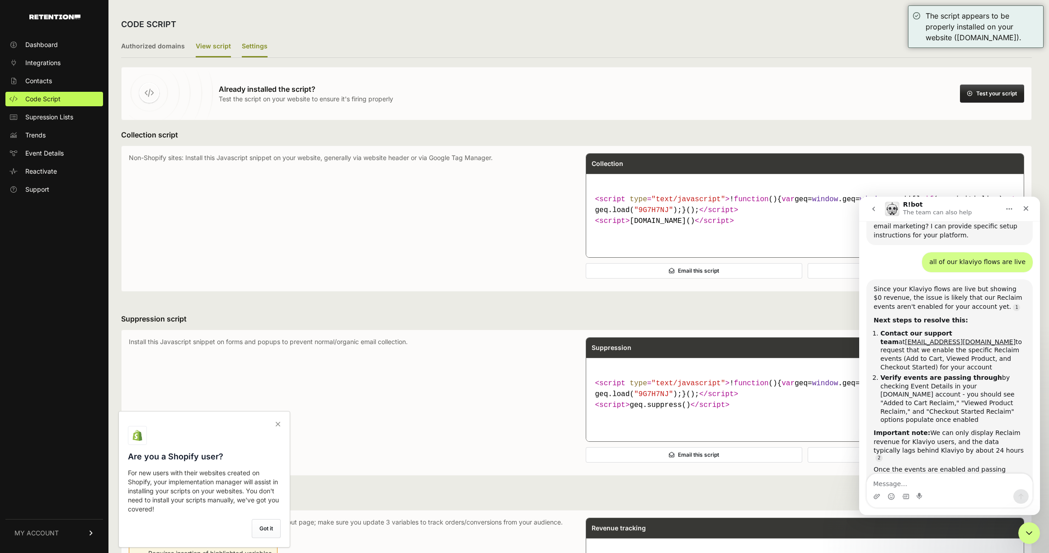
click at [244, 47] on label "Settings" at bounding box center [255, 46] width 26 height 21
click at [0, 0] on input "Settings" at bounding box center [0, 0] width 0 height 0
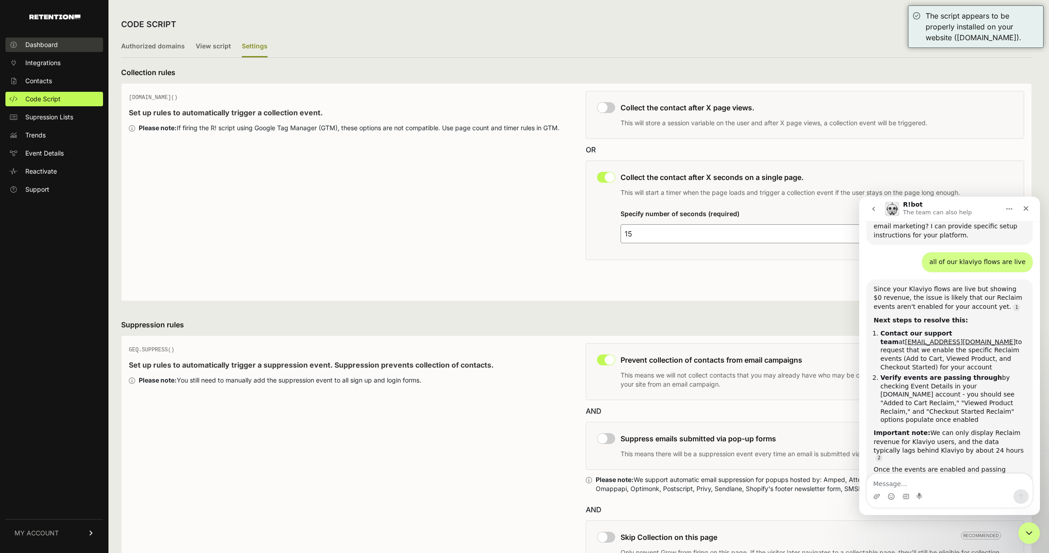
click at [40, 47] on span "Dashboard" at bounding box center [41, 44] width 33 height 9
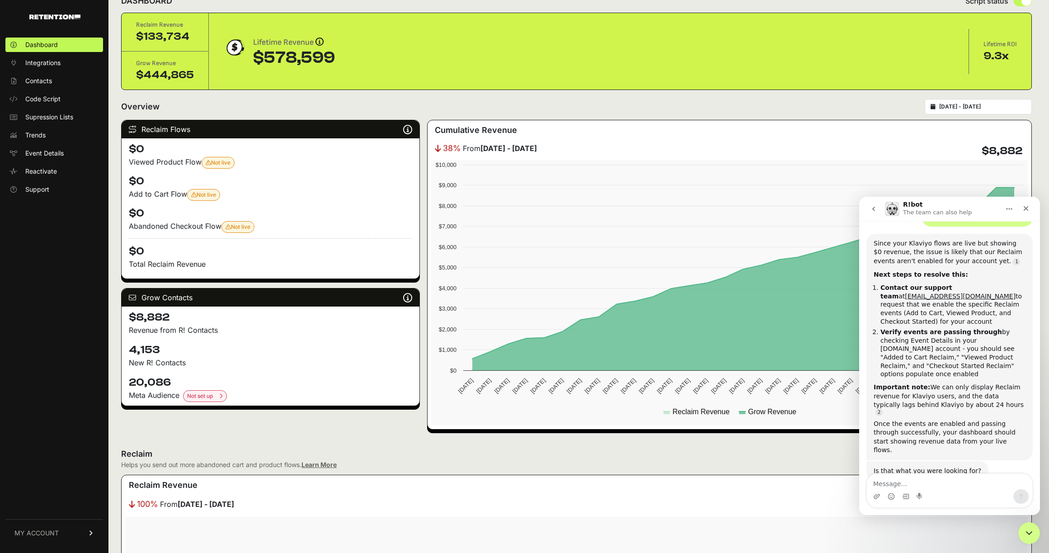
scroll to position [666, 0]
type textarea "ok"
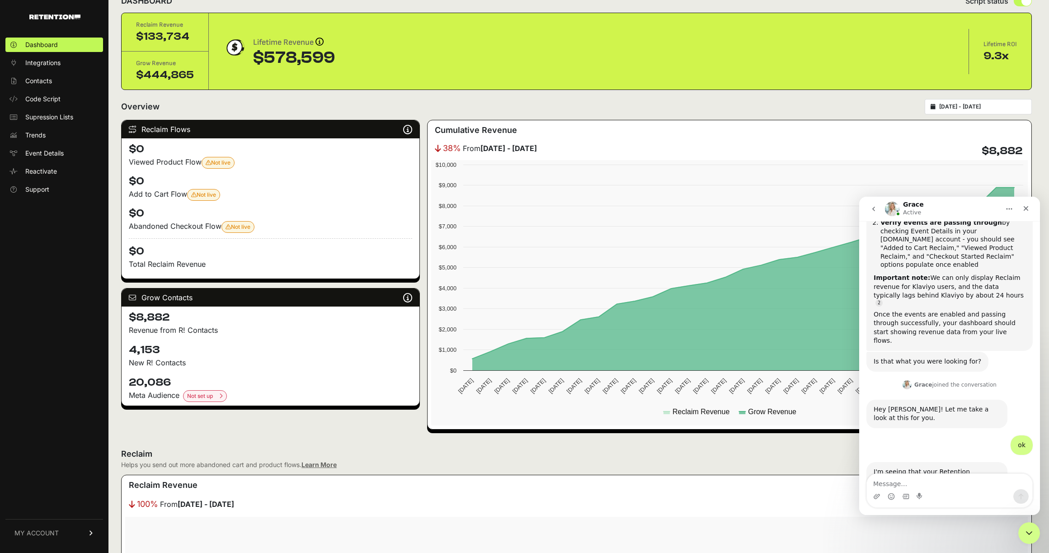
scroll to position [775, 0]
click at [909, 518] on img "Grace says…" at bounding box center [933, 523] width 121 height 11
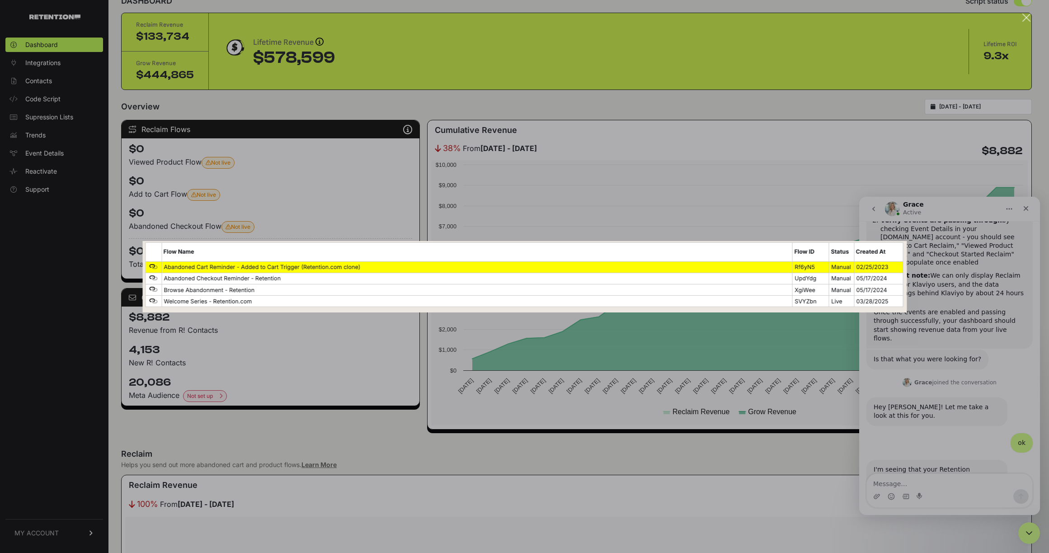
click at [820, 364] on div "Intercom messenger" at bounding box center [524, 276] width 1049 height 553
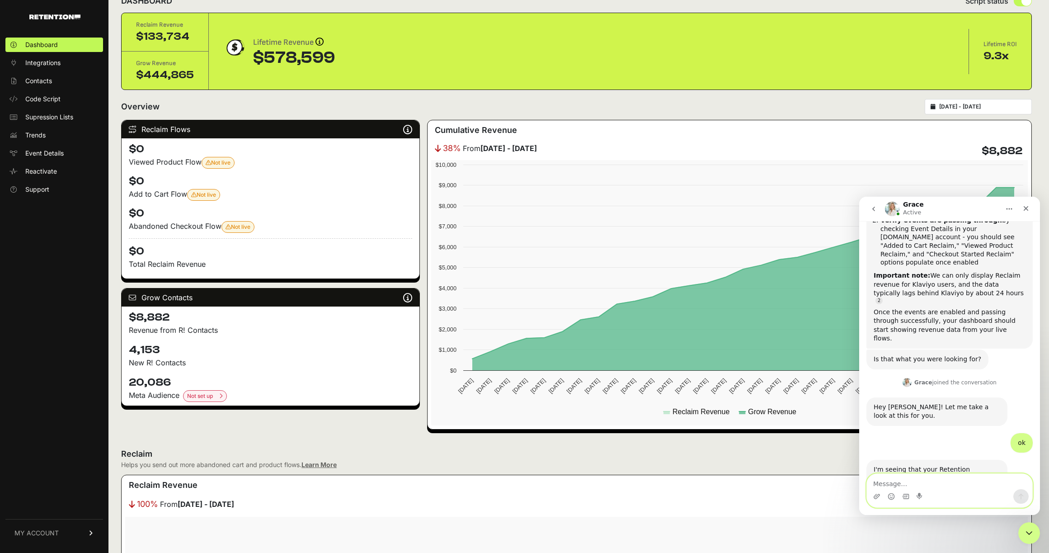
click at [910, 485] on textarea "Message…" at bounding box center [949, 481] width 165 height 15
type textarea "yes"
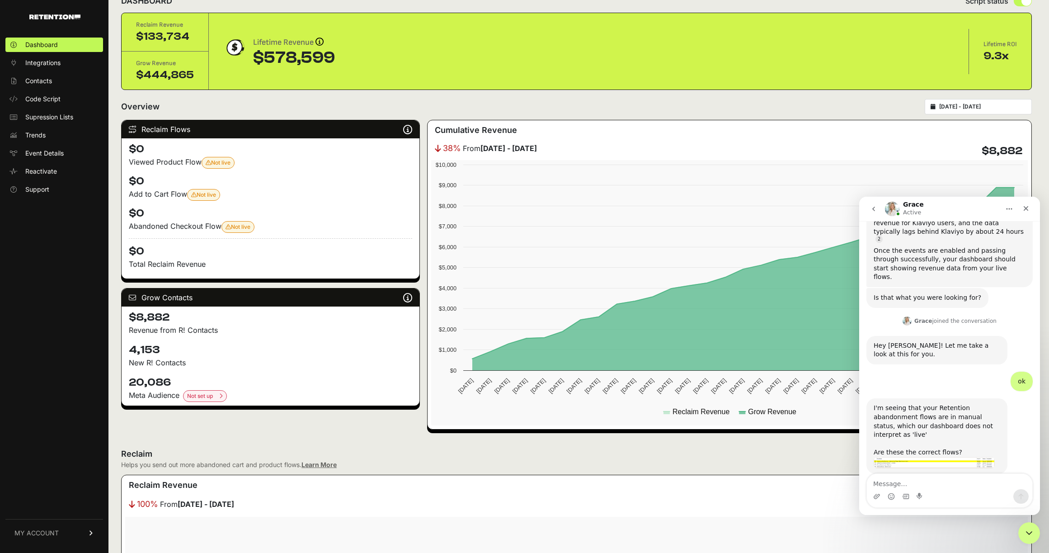
scroll to position [856, 0]
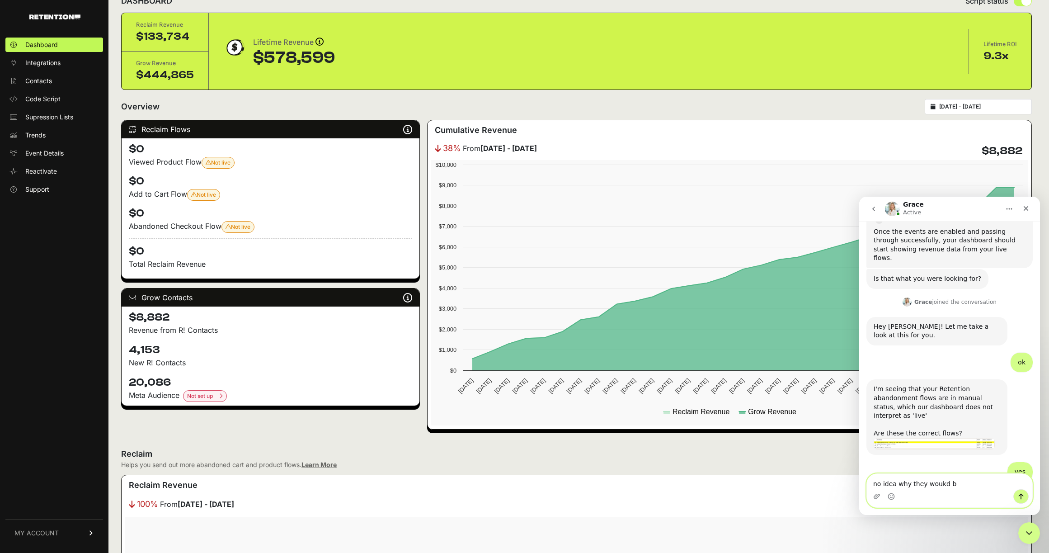
type textarea "no idea why they woukd be"
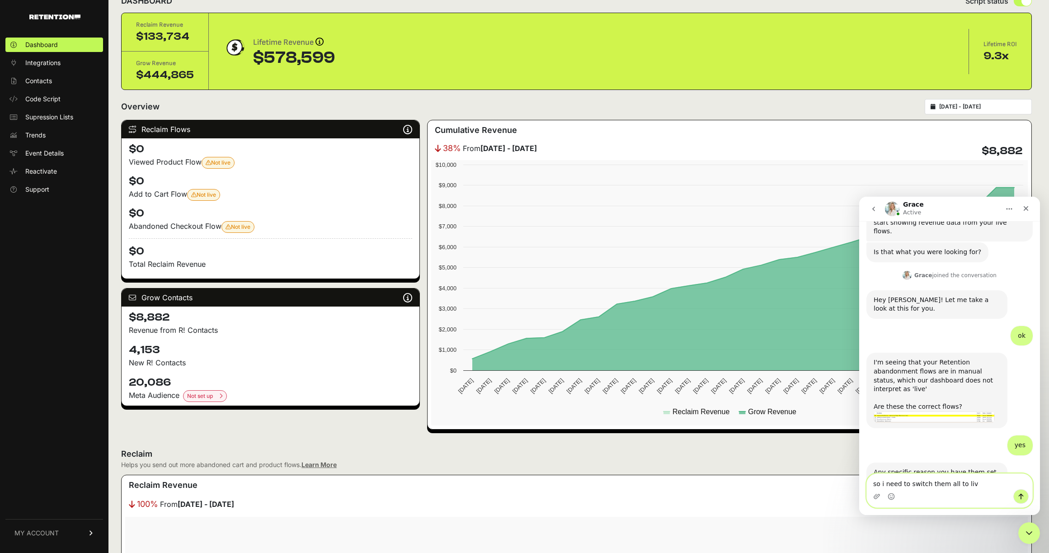
type textarea "so i need to switch them all to live"
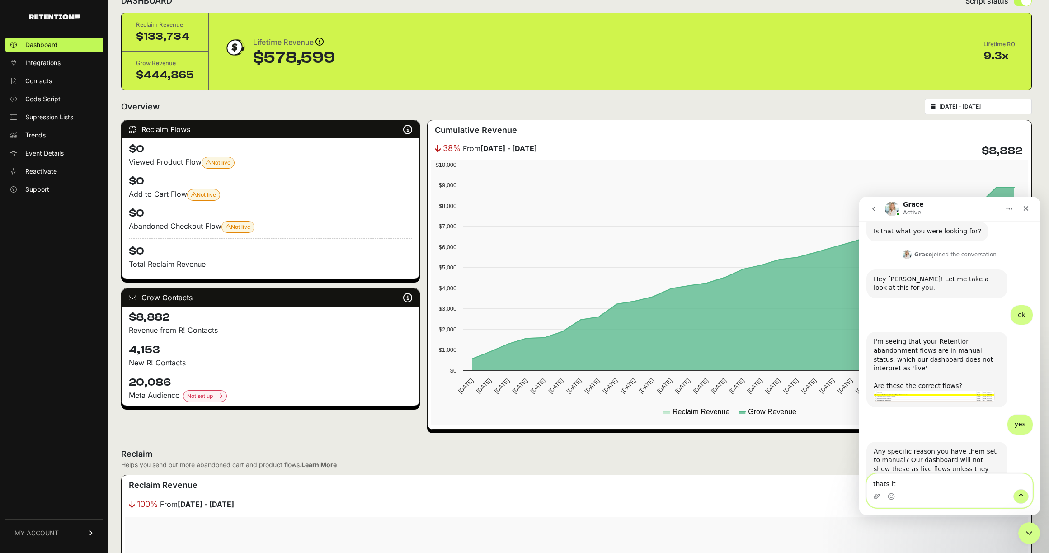
type textarea "thats it?"
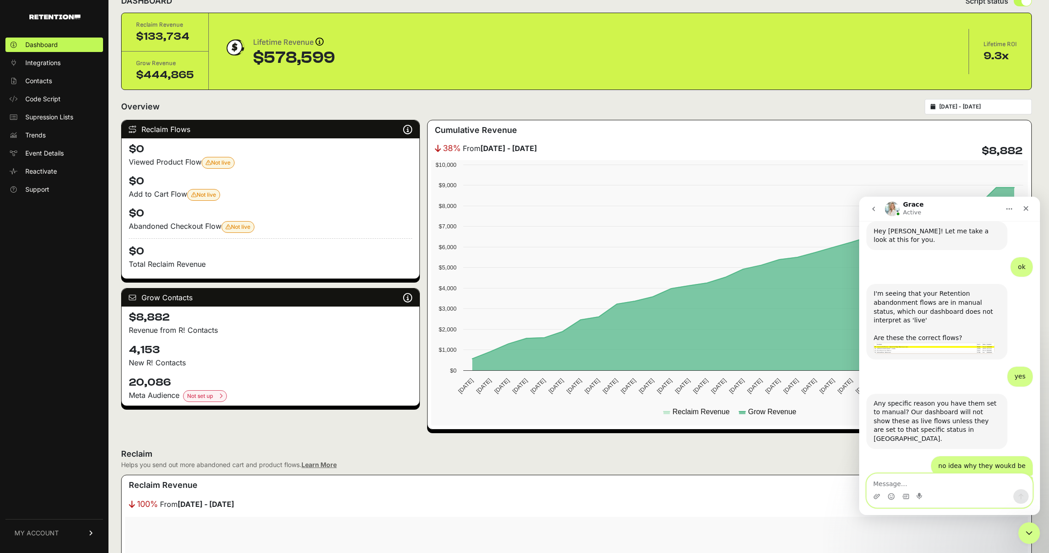
scroll to position [951, 0]
type textarea "ok"
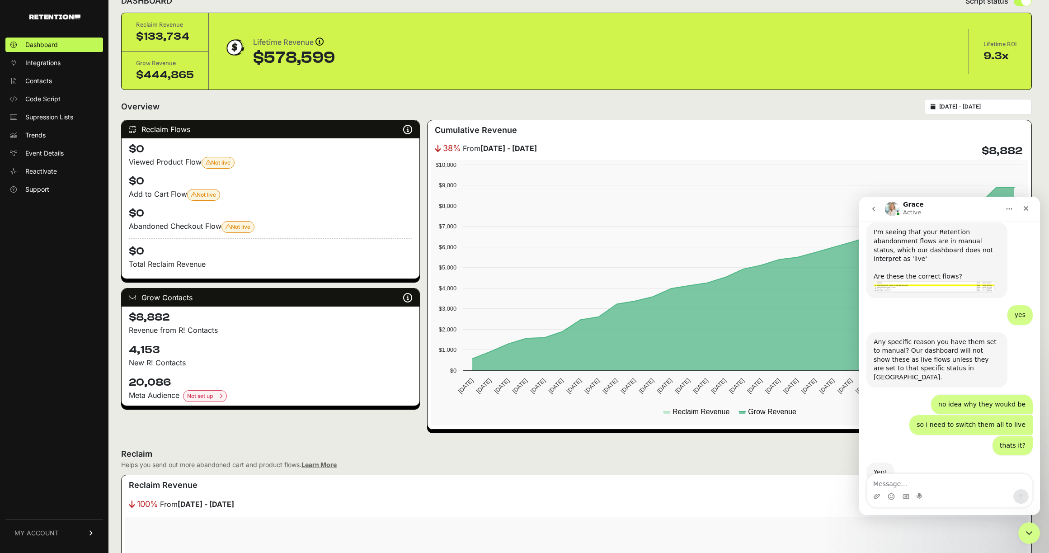
scroll to position [1040, 0]
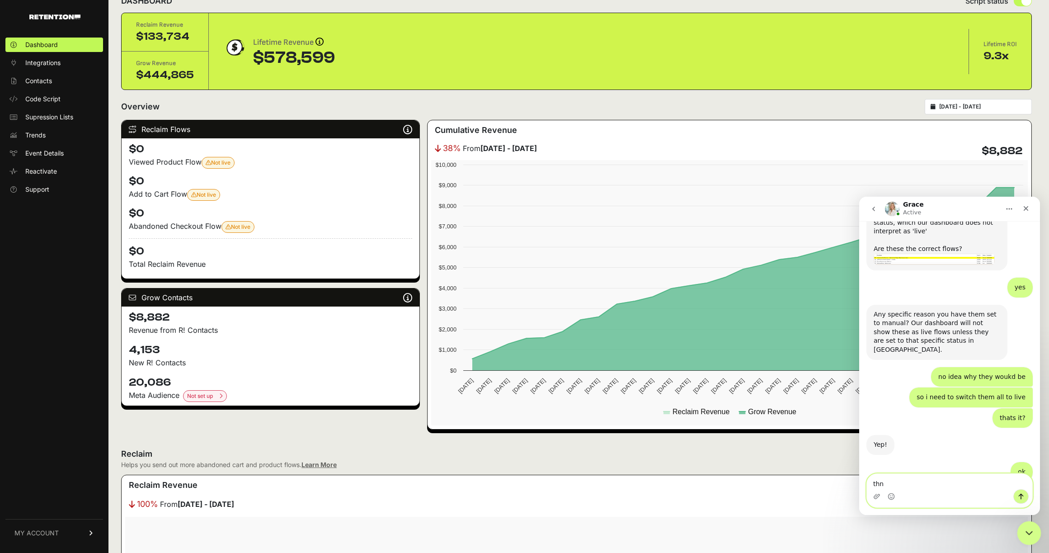
type textarea "thnx"
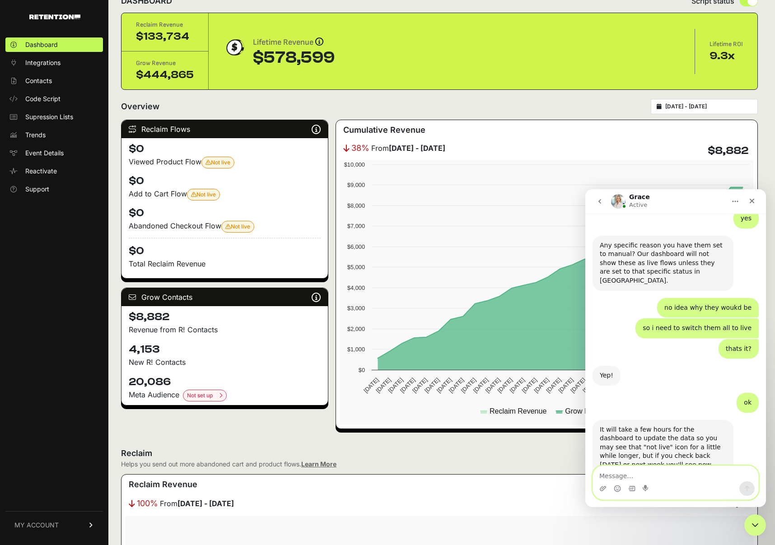
scroll to position [1094, 0]
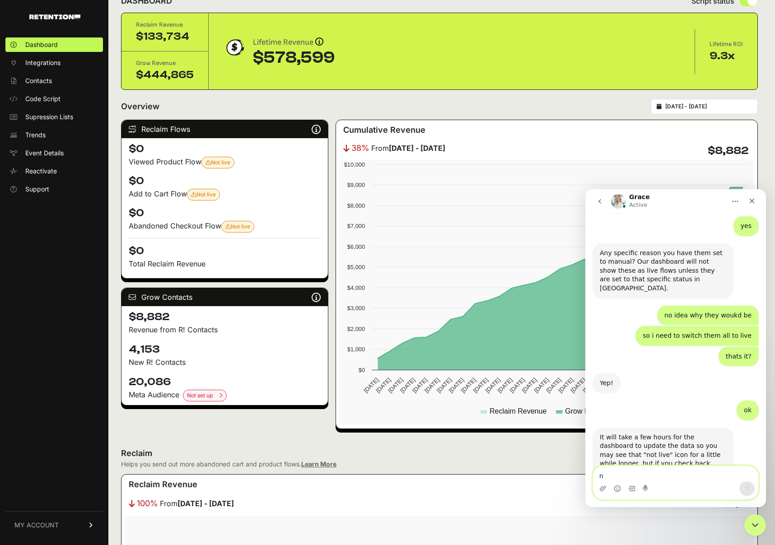
type textarea "no"
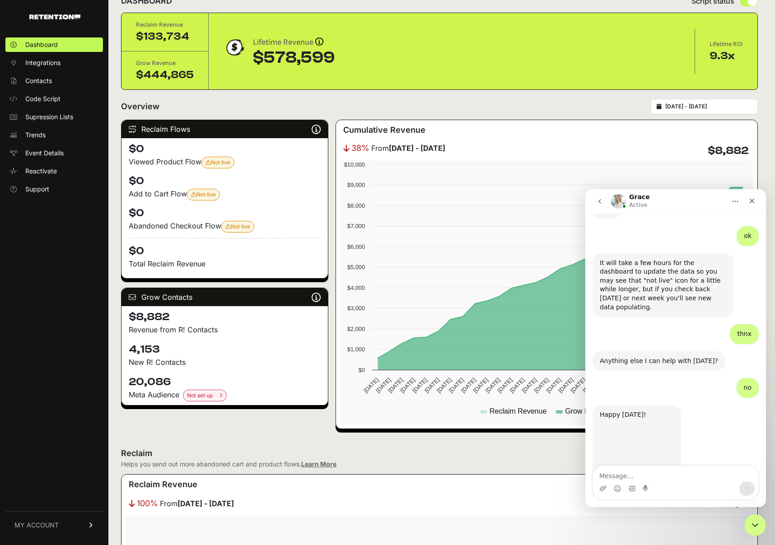
scroll to position [1269, 0]
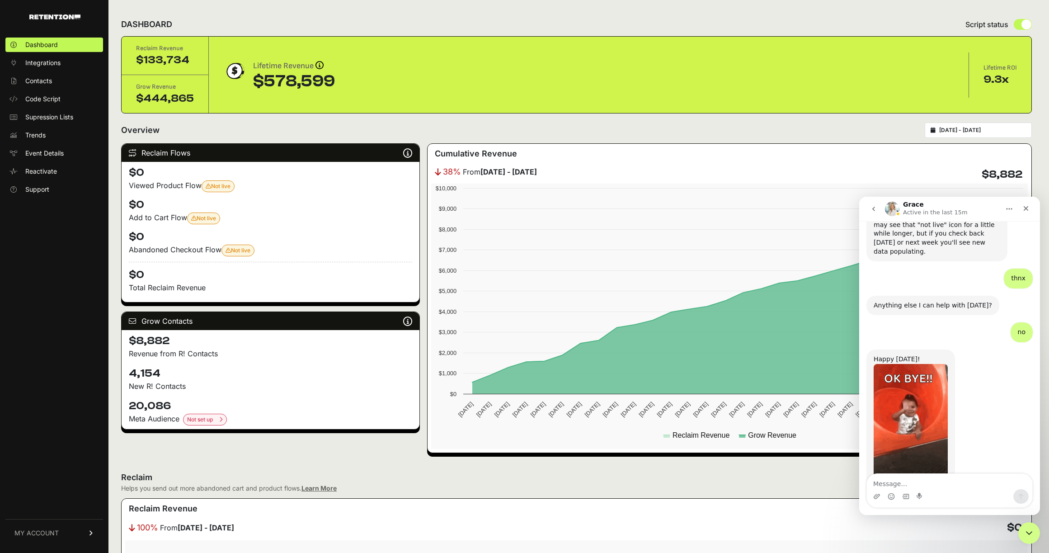
scroll to position [1341, 0]
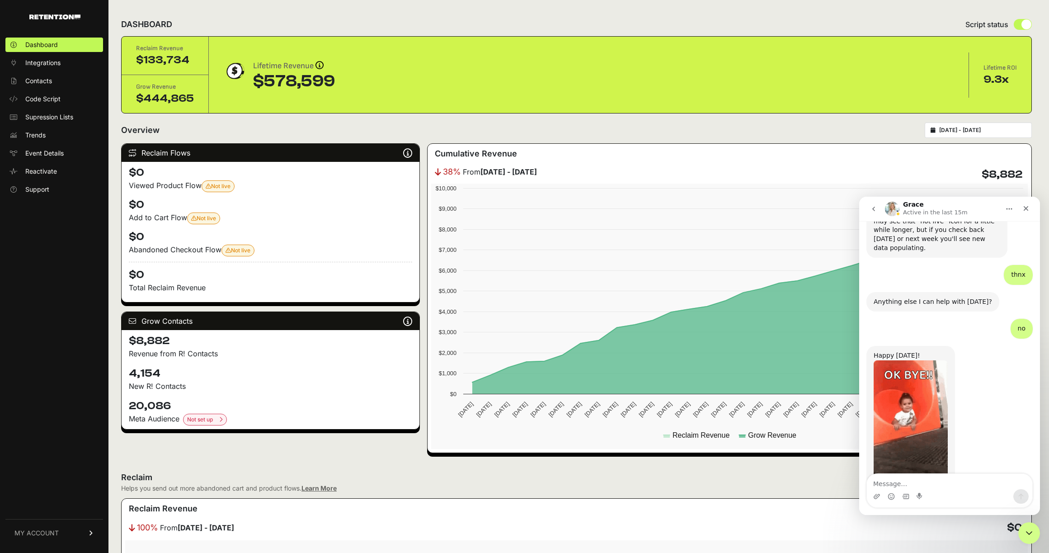
scroll to position [1341, 0]
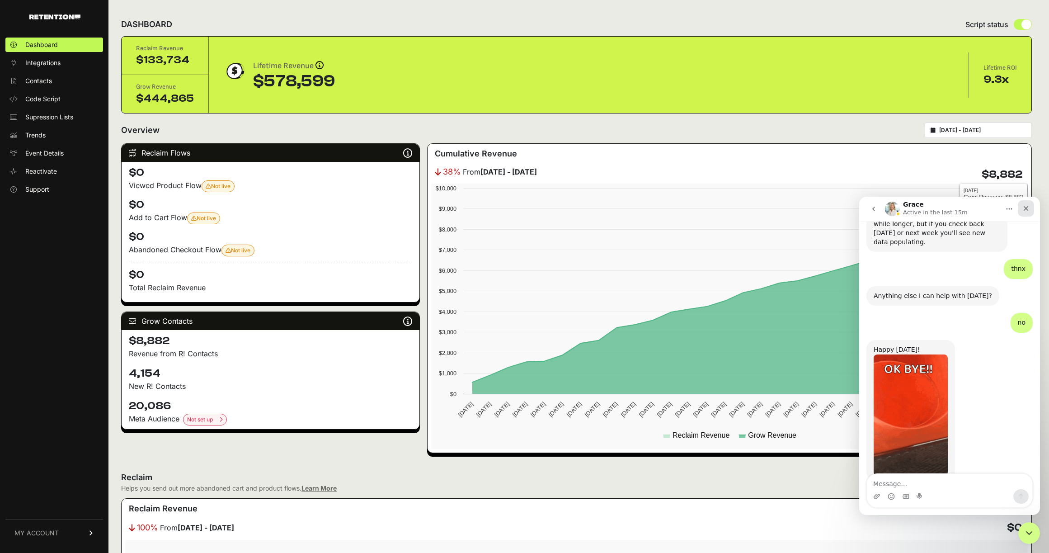
click at [1022, 205] on icon "Close" at bounding box center [1025, 208] width 7 height 7
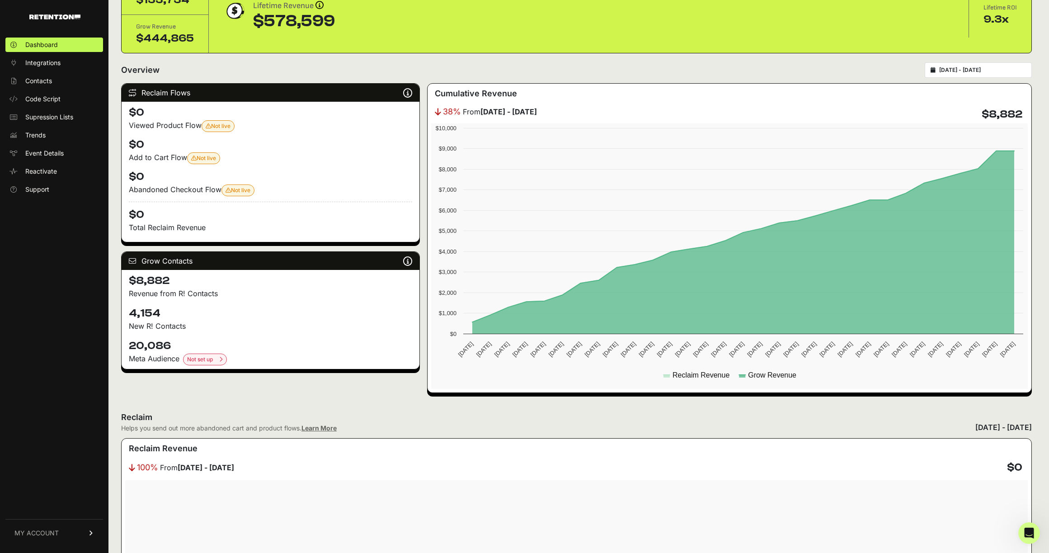
scroll to position [0, 0]
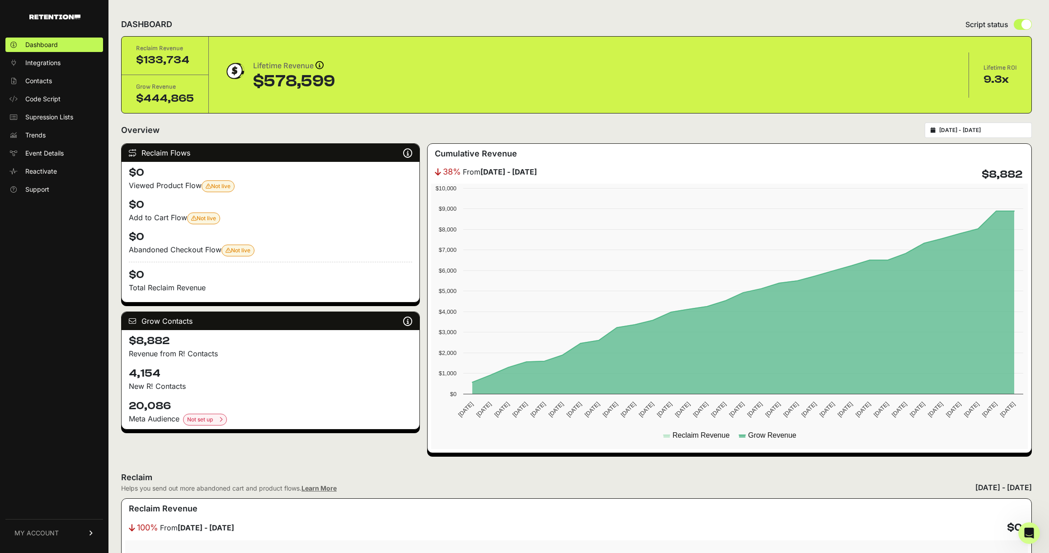
click at [956, 137] on div "2025-08-27 - 2025-09-26" at bounding box center [978, 129] width 107 height 15
click at [968, 132] on input "2025-08-27 - 2025-09-26" at bounding box center [982, 130] width 87 height 7
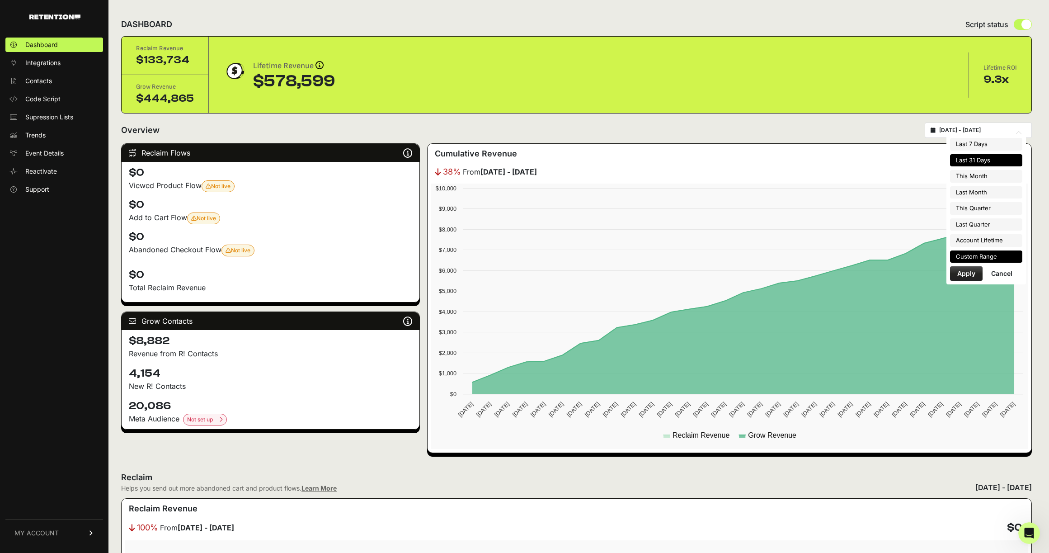
click at [979, 255] on li "Custom Range" at bounding box center [986, 256] width 72 height 13
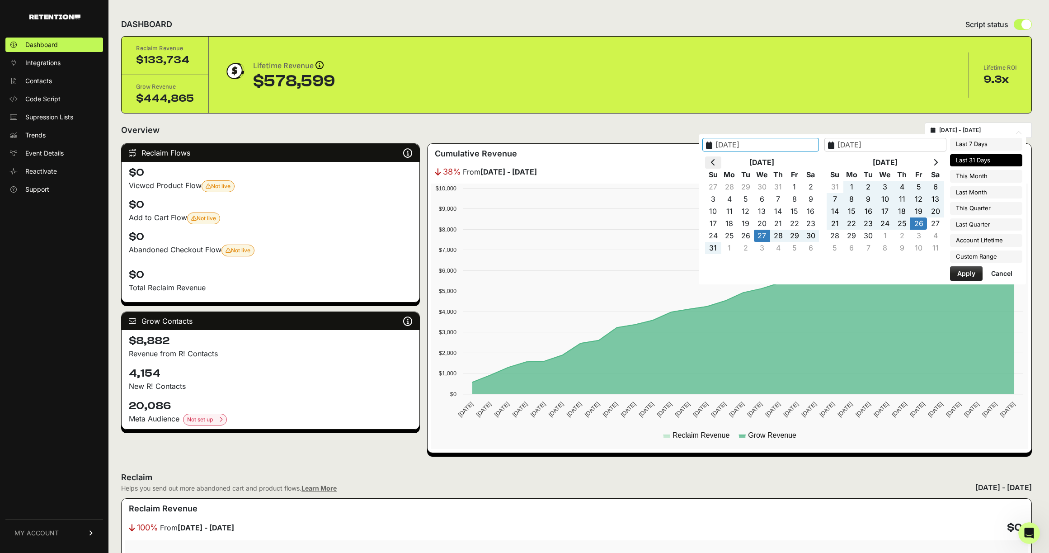
click at [715, 159] on icon at bounding box center [713, 162] width 5 height 7
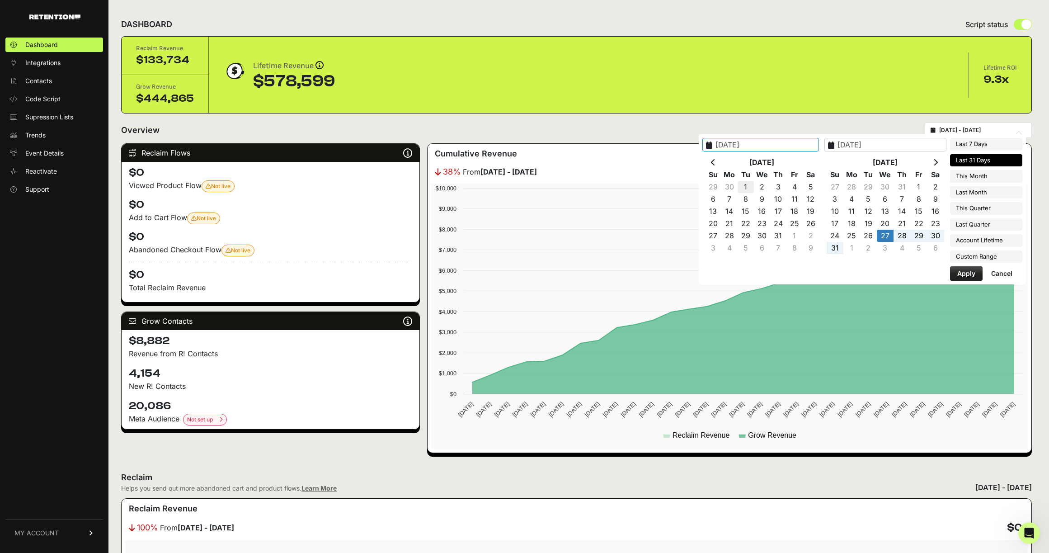
type input "2025-07-01"
click at [939, 159] on th at bounding box center [935, 162] width 17 height 12
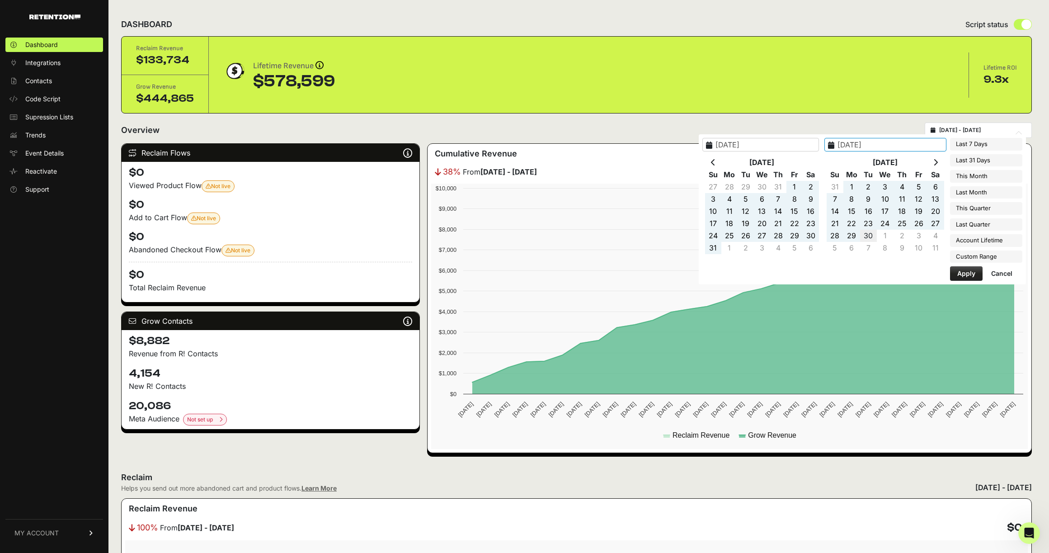
type input "2025-09-30"
type input "2025-07-01"
click at [973, 274] on button "Apply" at bounding box center [966, 273] width 33 height 14
type input "[DATE] - [DATE]"
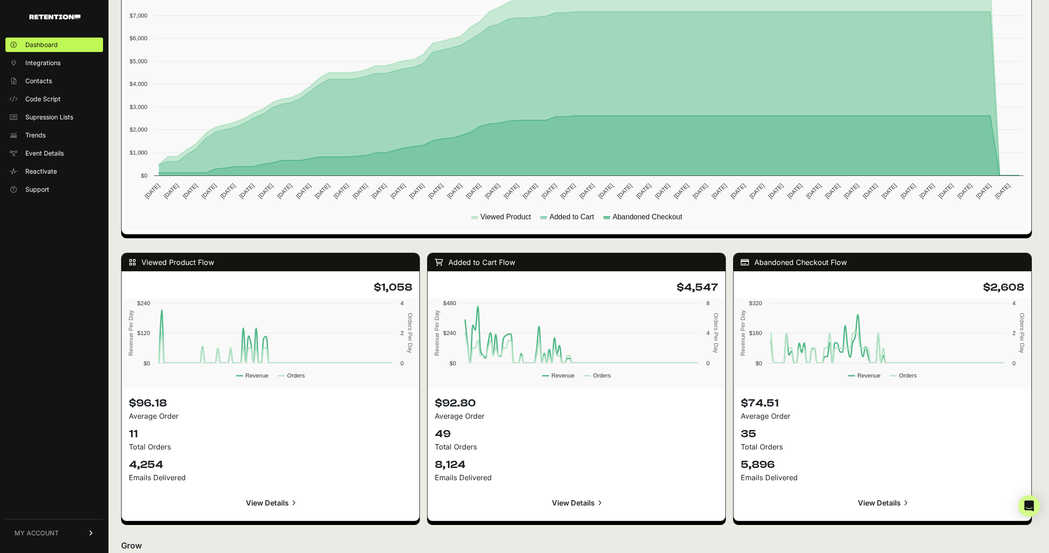
scroll to position [584, 0]
